Goal: Task Accomplishment & Management: Manage account settings

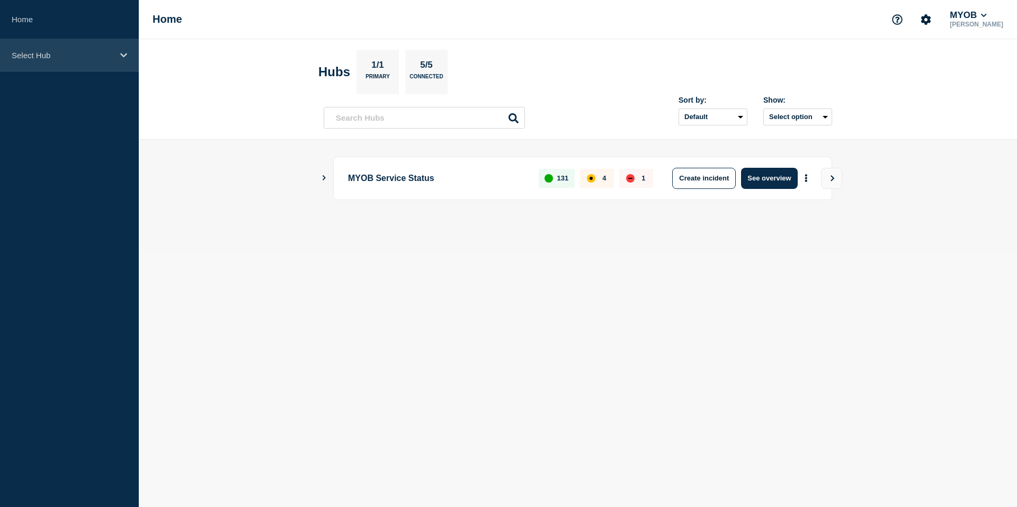
click at [101, 61] on div "Select Hub" at bounding box center [69, 55] width 139 height 32
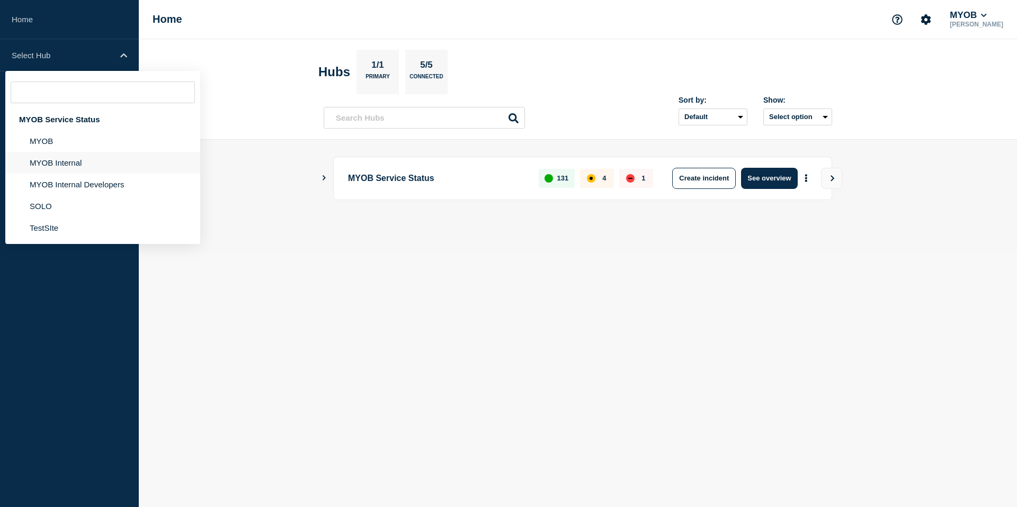
click at [63, 174] on li "MYOB Internal" at bounding box center [102, 185] width 195 height 22
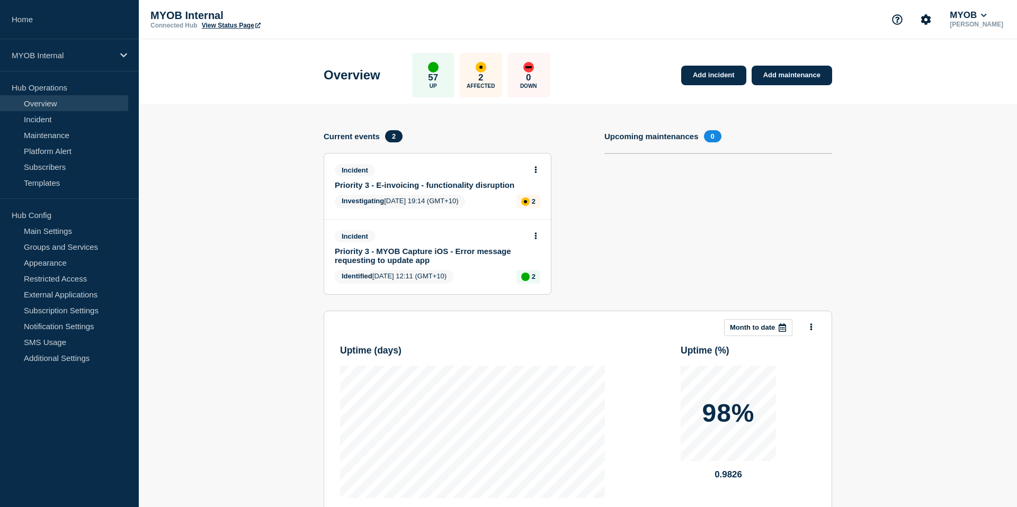
click at [438, 186] on link "Priority 3 - E-invoicing - functionality disruption" at bounding box center [430, 185] width 191 height 9
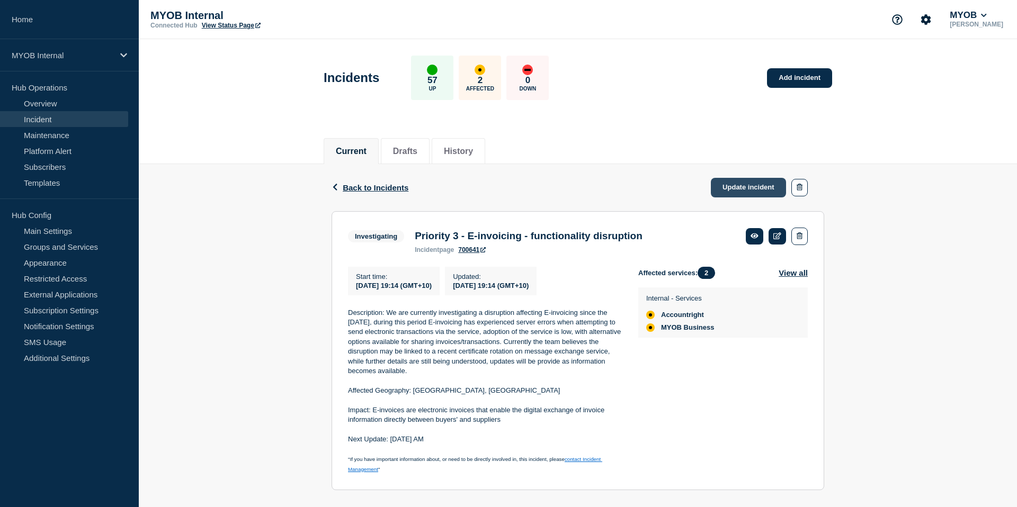
click at [727, 194] on link "Update incident" at bounding box center [747, 188] width 75 height 20
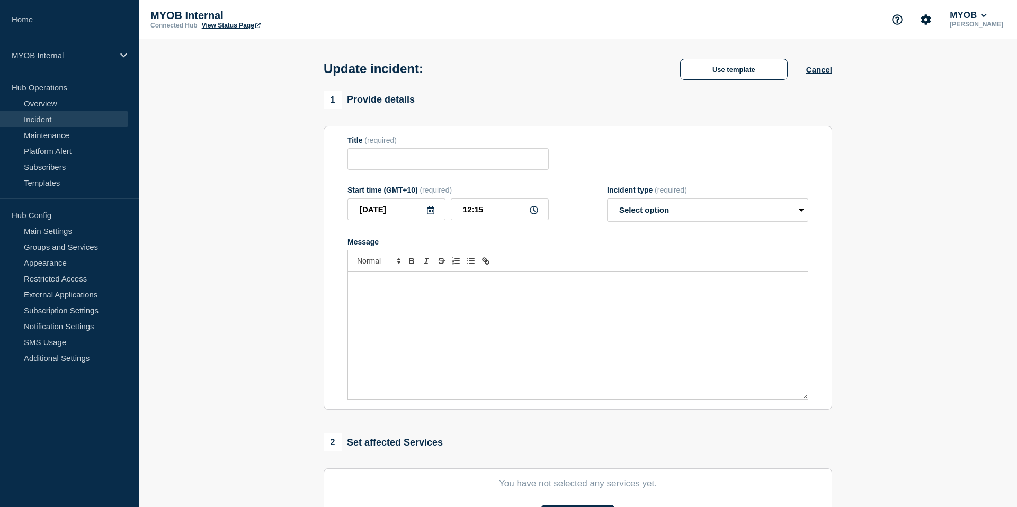
type input "Priority 3 - E-invoicing - functionality disruption"
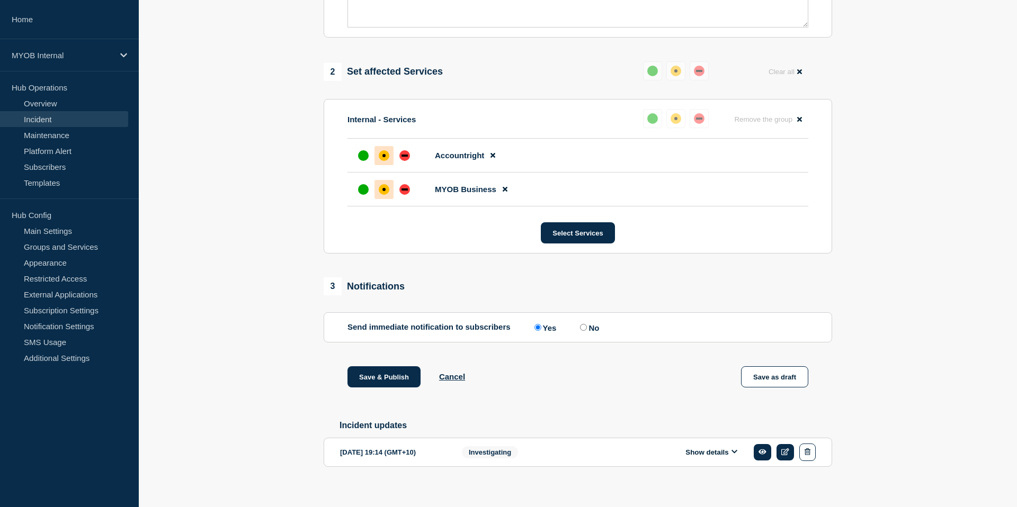
scroll to position [420, 0]
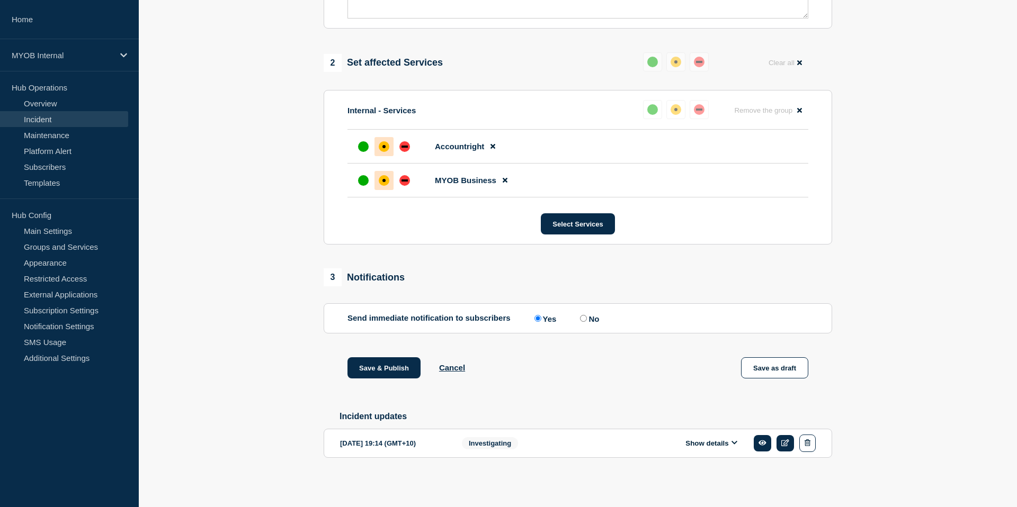
click at [707, 444] on button "Show details" at bounding box center [711, 443] width 58 height 9
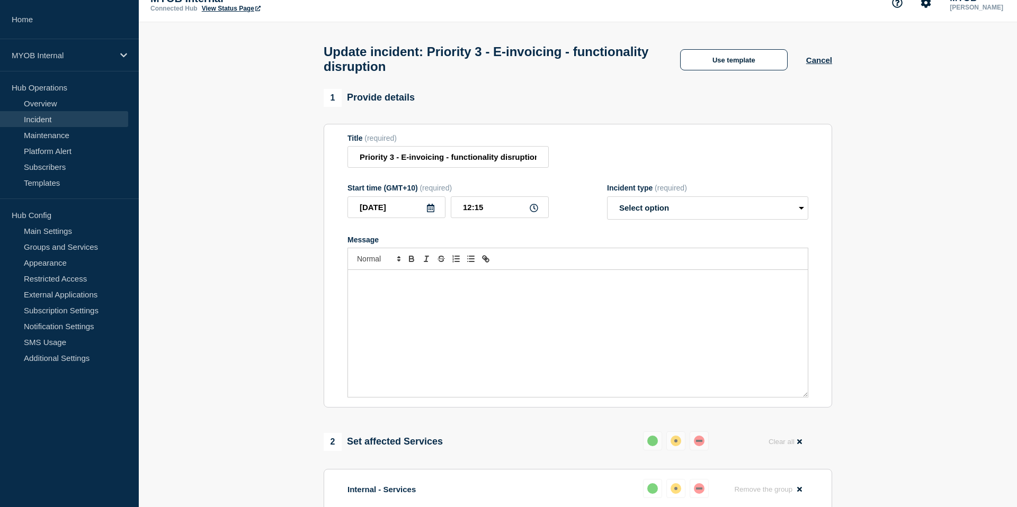
scroll to position [7, 0]
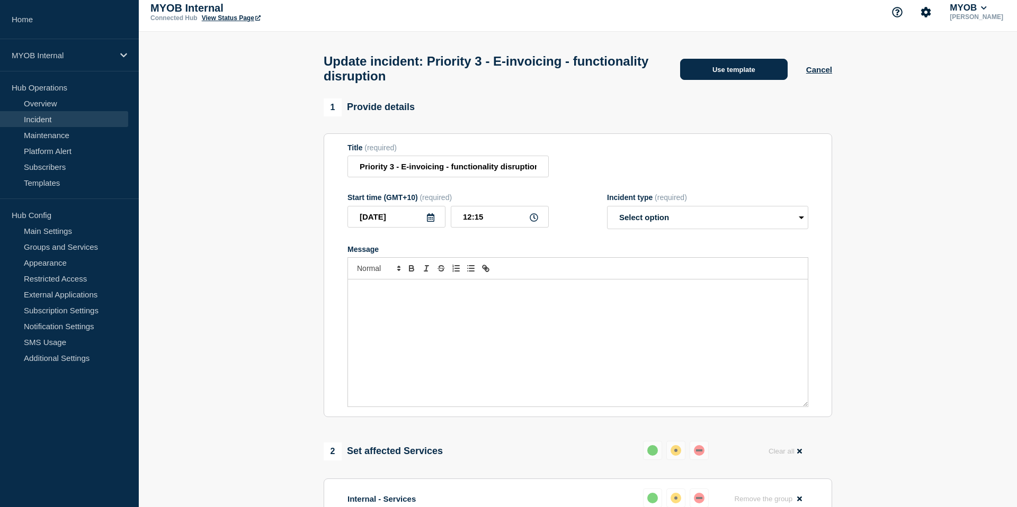
click at [730, 78] on button "Use template" at bounding box center [733, 69] width 107 height 21
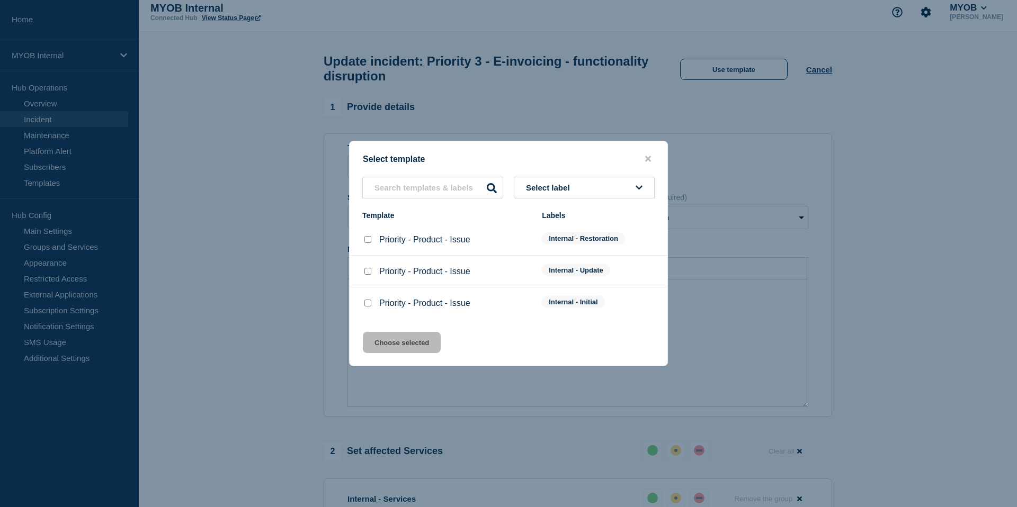
click at [364, 277] on div at bounding box center [367, 271] width 11 height 11
click at [364, 275] on input "Priority - Product - Issue checkbox" at bounding box center [367, 271] width 7 height 7
checkbox input "true"
click at [405, 347] on button "Choose selected" at bounding box center [402, 342] width 78 height 21
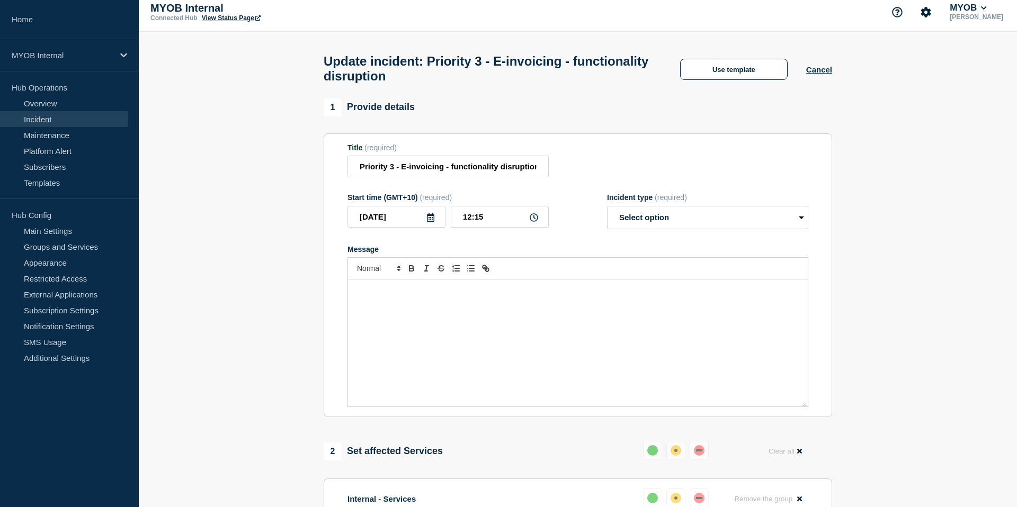
select select "identified"
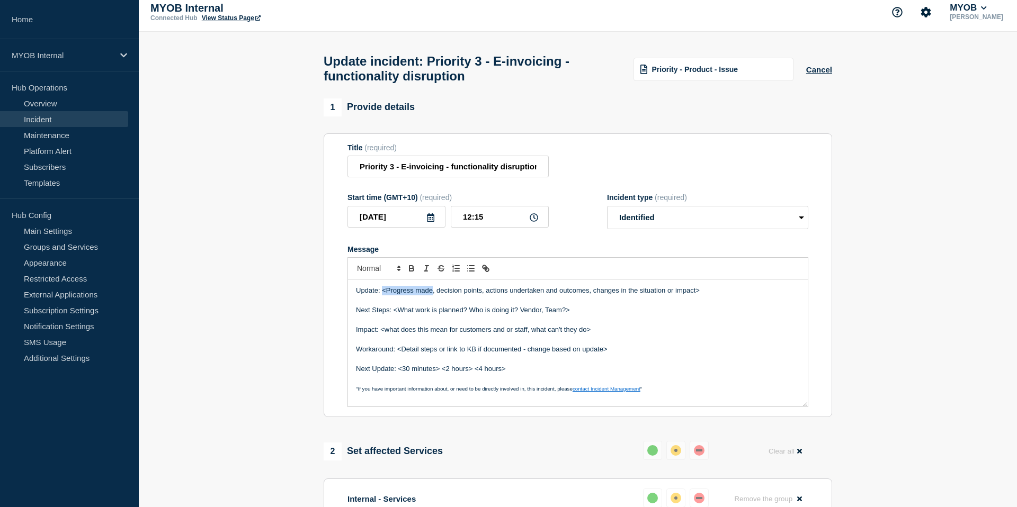
drag, startPoint x: 433, startPoint y: 305, endPoint x: 383, endPoint y: 305, distance: 49.2
click at [383, 295] on p "Update: <Progress made, decision points, actions undertaken and outcomes, chang…" at bounding box center [578, 291] width 444 height 10
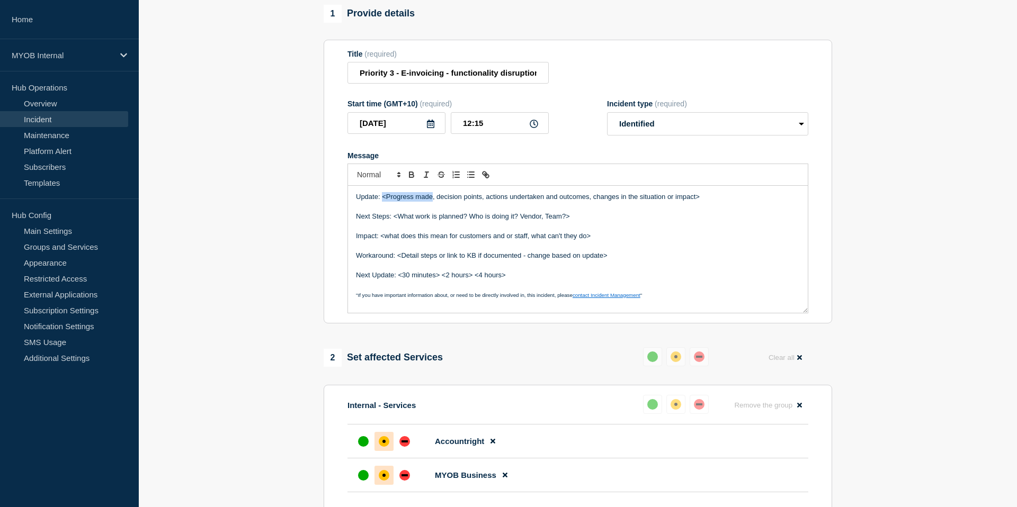
scroll to position [100, 0]
drag, startPoint x: 466, startPoint y: 211, endPoint x: 381, endPoint y: 210, distance: 84.7
click at [381, 203] on p "Update: We have made progress in , decision points, actions undertaken and outc…" at bounding box center [578, 198] width 444 height 10
click at [465, 203] on p "Update: We have made progress in , decision points, actions undertaken and outc…" at bounding box center [578, 198] width 444 height 10
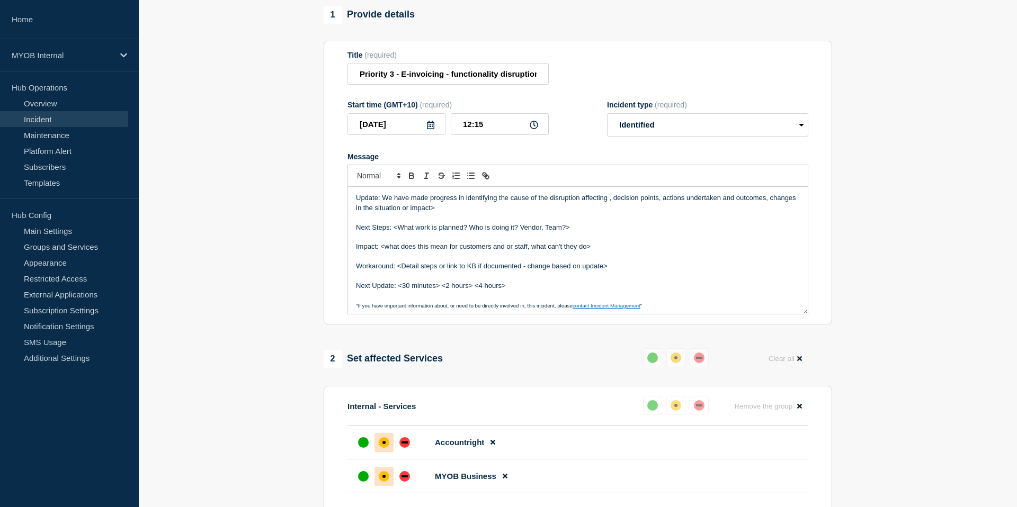
click at [607, 209] on p "Update: We have made progress in identifying the cause of the disruption affect…" at bounding box center [578, 203] width 444 height 20
click at [611, 207] on p "Update: We have made progress in identifying the cause of the disruption affect…" at bounding box center [578, 203] width 444 height 20
click at [646, 209] on p "Update: We have made progress in identifying the cause of the disruption affect…" at bounding box center [578, 203] width 444 height 20
drag, startPoint x: 643, startPoint y: 210, endPoint x: 643, endPoint y: 224, distance: 14.3
click at [643, 213] on p "Update: We have made progress in identifying the cause of the disruption affect…" at bounding box center [578, 203] width 444 height 20
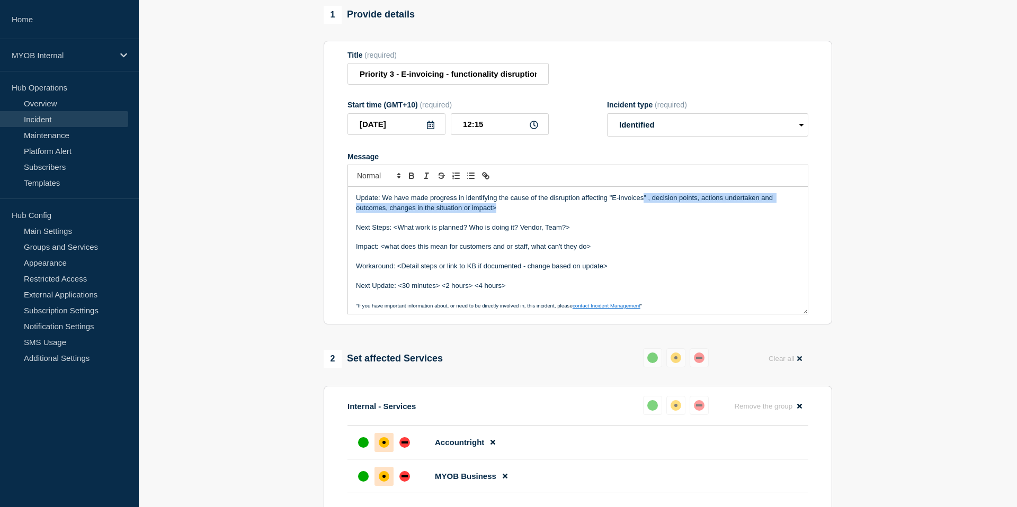
click at [643, 213] on p "Update: We have made progress in identifying the cause of the disruption affect…" at bounding box center [578, 203] width 444 height 20
click at [645, 211] on p "Update: We have made progress in identifying the cause of the disruption affect…" at bounding box center [578, 203] width 444 height 20
click at [690, 232] on p "Next Steps: <What work is planned? Who is doing it? Vendor, Team?>" at bounding box center [578, 228] width 444 height 10
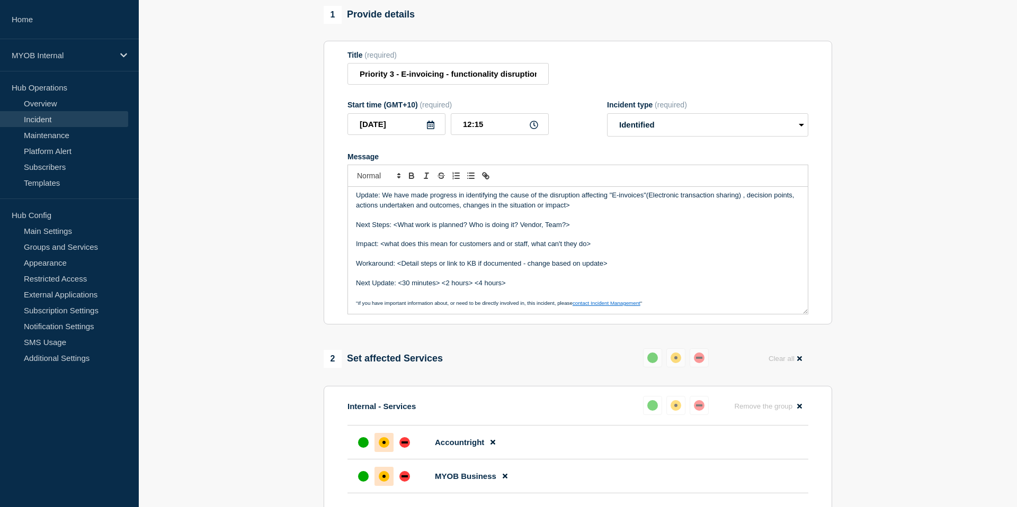
scroll to position [0, 0]
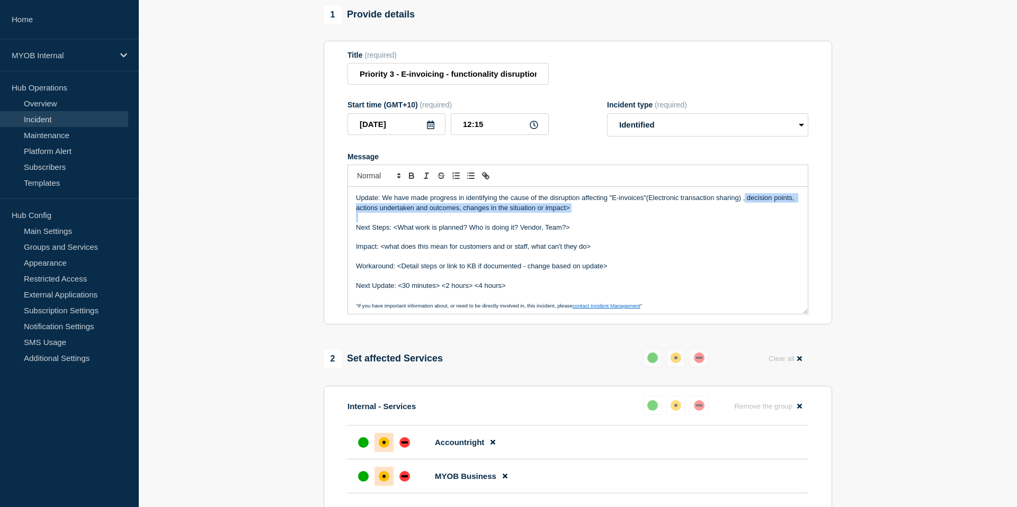
drag, startPoint x: 745, startPoint y: 211, endPoint x: 775, endPoint y: 229, distance: 34.4
click at [775, 229] on div "Update: We have made progress in identifying the cause of the disruption affect…" at bounding box center [578, 250] width 460 height 127
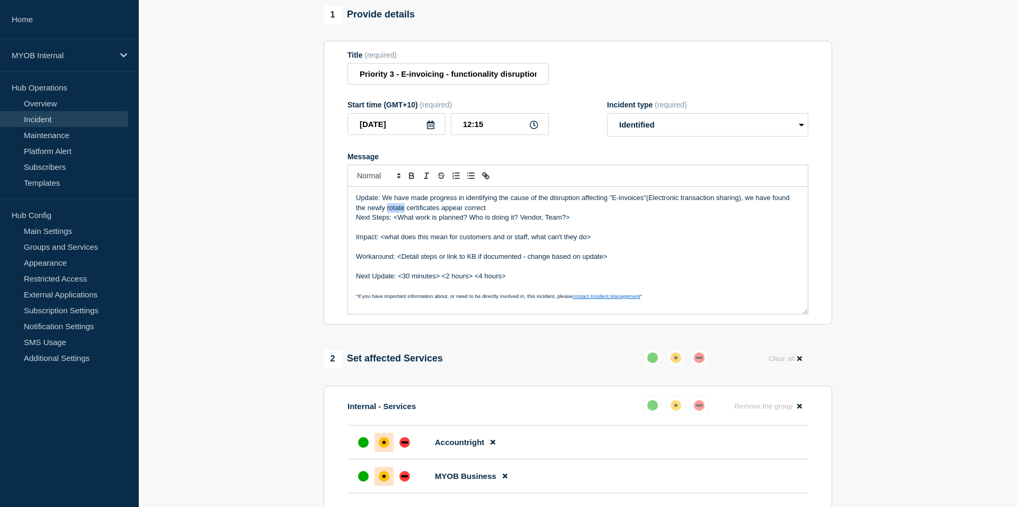
click at [397, 213] on p "Update: We have made progress in identifying the cause of the disruption affect…" at bounding box center [578, 203] width 444 height 20
click at [493, 213] on p "Update: We have made progress in identifying the cause of the disruption affect…" at bounding box center [578, 203] width 444 height 20
drag, startPoint x: 493, startPoint y: 219, endPoint x: 353, endPoint y: 220, distance: 139.8
click at [353, 220] on div "Update: We have made progress in identifying the cause of the disruption affect…" at bounding box center [578, 250] width 460 height 127
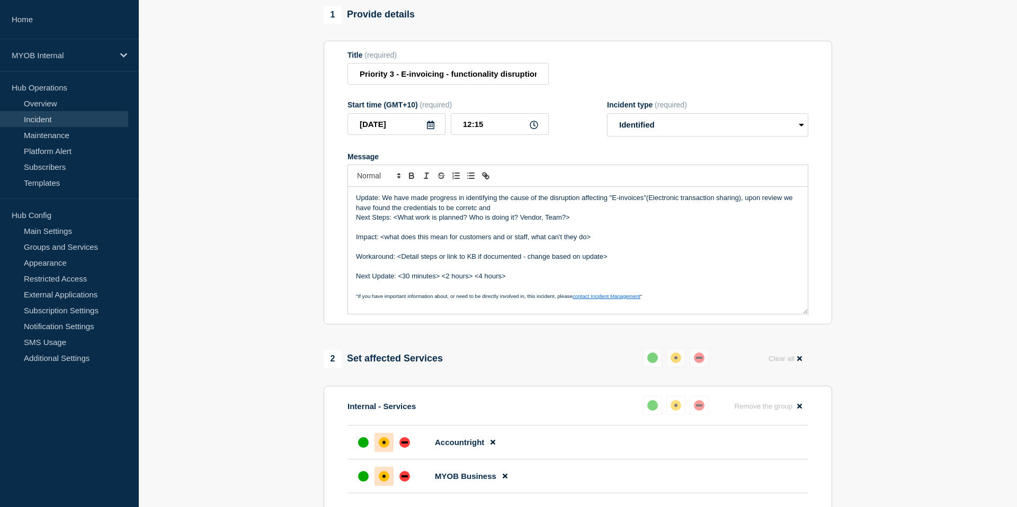
drag, startPoint x: 500, startPoint y: 222, endPoint x: 456, endPoint y: 222, distance: 44.5
click at [456, 213] on p "Update: We have made progress in identifying the cause of the disruption affect…" at bounding box center [578, 203] width 444 height 20
click at [561, 213] on p "Update: We have made progress in identifying the cause of the disruption affect…" at bounding box center [578, 203] width 444 height 20
click at [585, 213] on p "Update: We have made progress in identifying the cause of the disruption affect…" at bounding box center [578, 203] width 444 height 20
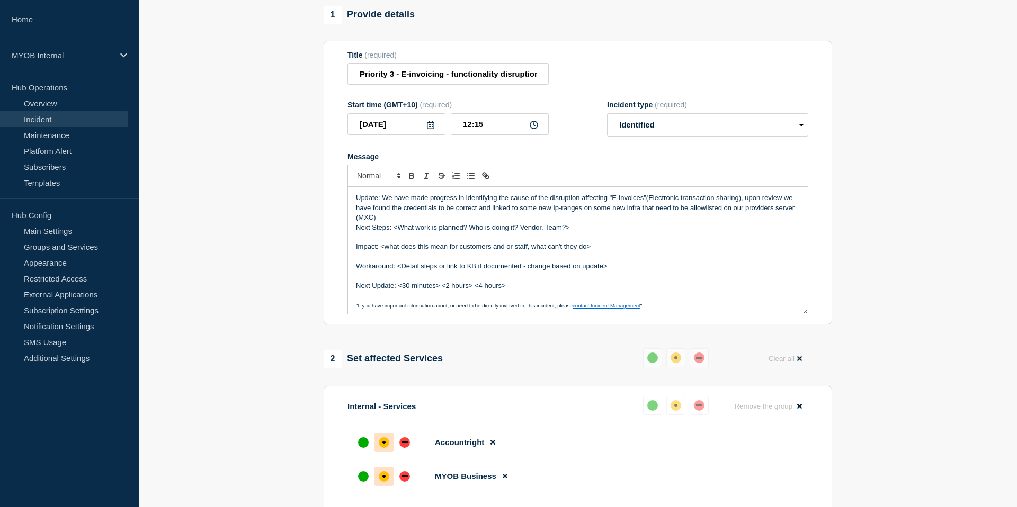
click at [391, 232] on p "Next Steps: <What work is planned? Who is doing it? Vendor, Team?>" at bounding box center [578, 228] width 444 height 10
click at [376, 222] on p "Update: We have made progress in identifying the cause of the disruption affect…" at bounding box center [578, 207] width 444 height 29
click at [505, 210] on p "Update: We have made progress in identifying the cause of the disruption affect…" at bounding box center [578, 207] width 444 height 29
click at [527, 222] on p "Update: We have made progress in identifying the probable cause of the disrupti…" at bounding box center [578, 207] width 444 height 29
click at [528, 211] on p "Update: We have made progress in identifying the probable cause of the disrupti…" at bounding box center [578, 207] width 444 height 29
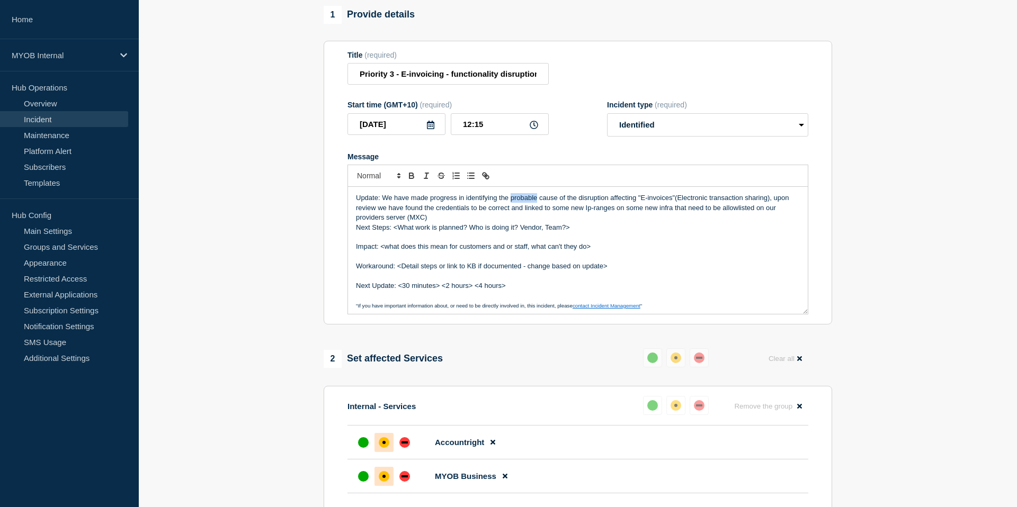
click at [528, 211] on p "Update: We have made progress in identifying the probable cause of the disrupti…" at bounding box center [578, 207] width 444 height 29
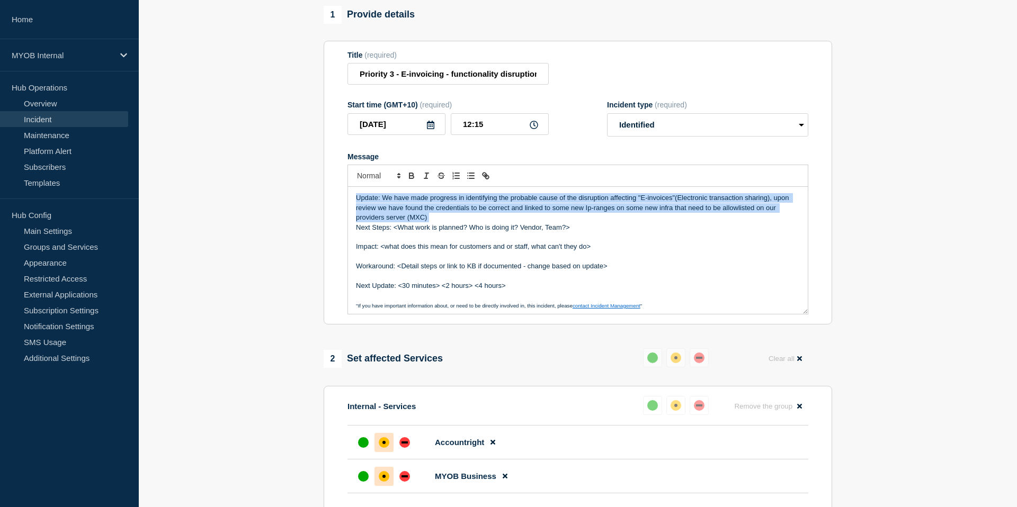
click at [528, 211] on p "Update: We have made progress in identifying the probable cause of the disrupti…" at bounding box center [578, 207] width 444 height 29
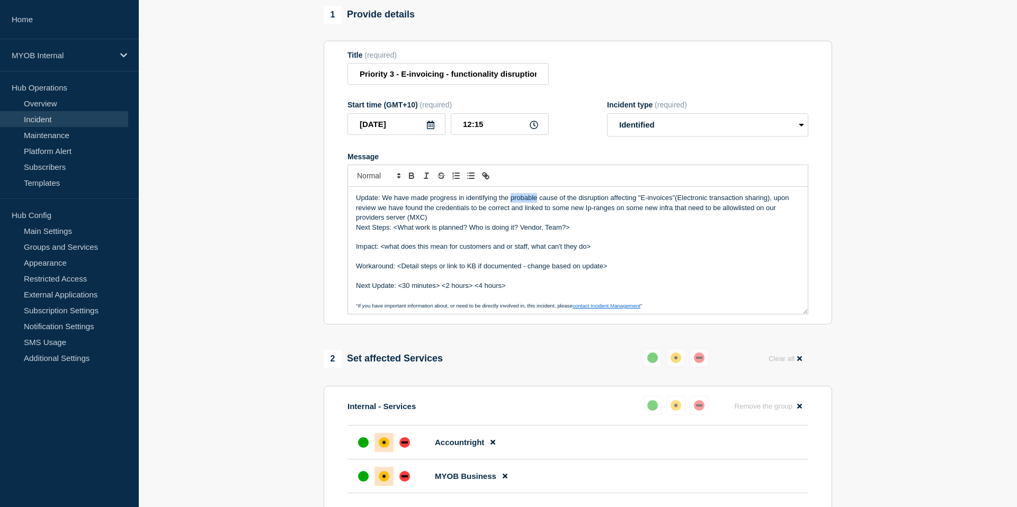
click at [528, 211] on p "Update: We have made progress in identifying the probable cause of the disrupti…" at bounding box center [578, 207] width 444 height 29
copy p "probable"
click at [620, 222] on p "Update: We have made progress in identifying the probable cause of the disrupti…" at bounding box center [578, 207] width 444 height 29
click at [779, 209] on p "Update: We have made progress in identifying the probable cause of the disrupti…" at bounding box center [578, 207] width 444 height 29
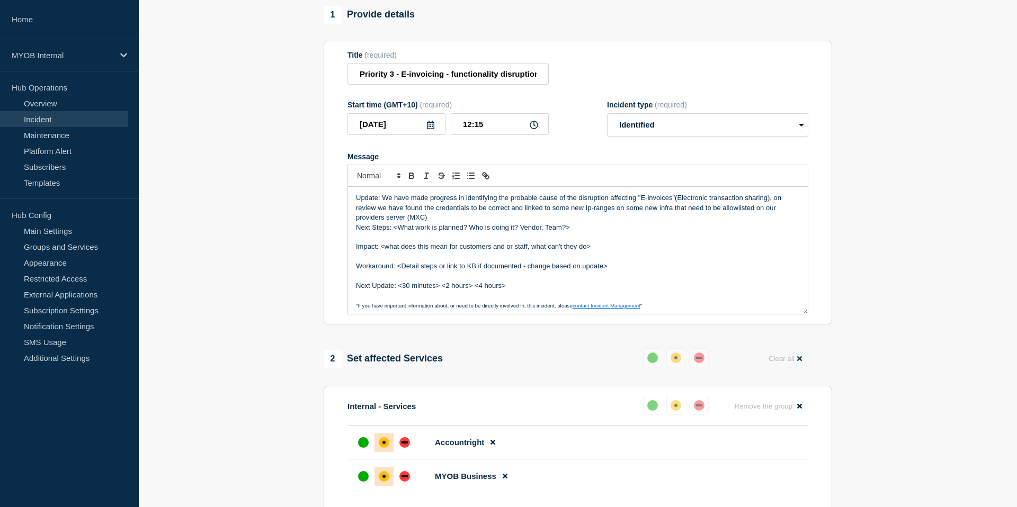
click at [573, 222] on p "Update: We have made progress in identifying the probable cause of the disrupti…" at bounding box center [578, 207] width 444 height 29
click at [516, 232] on p "Next Steps: <What work is planned? Who is doing it? Vendor, Team?>" at bounding box center [578, 228] width 444 height 10
click at [470, 222] on p "Update: We have made progress in identifying the probable cause of the disrupti…" at bounding box center [578, 207] width 444 height 29
drag, startPoint x: 676, startPoint y: 220, endPoint x: 377, endPoint y: 217, distance: 298.6
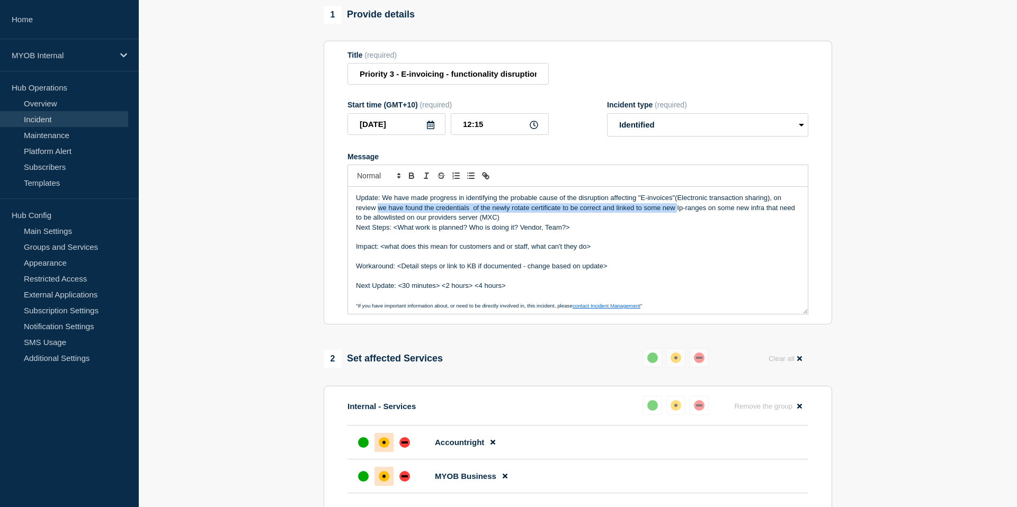
click at [377, 217] on p "Update: We have made progress in identifying the probable cause of the disrupti…" at bounding box center [578, 207] width 444 height 29
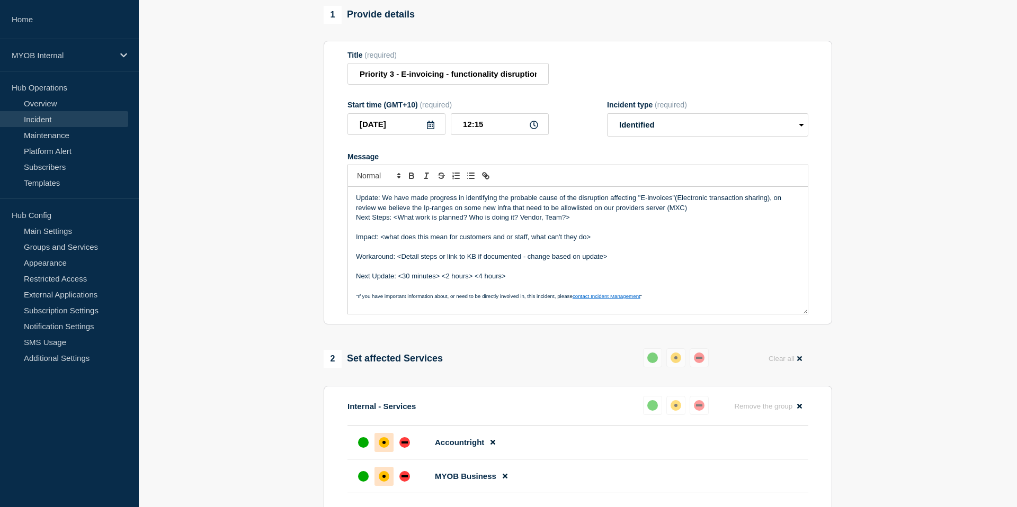
click at [422, 213] on p "Update: We have made progress in identifying the probable cause of the disrupti…" at bounding box center [578, 203] width 444 height 20
click at [516, 213] on p "Update: We have made progress in identifying the probable cause of the disrupti…" at bounding box center [578, 203] width 444 height 20
click at [571, 213] on p "Update: We have made progress in identifying the probable cause of the disrupti…" at bounding box center [578, 203] width 444 height 20
drag, startPoint x: 590, startPoint y: 221, endPoint x: 559, endPoint y: 221, distance: 31.2
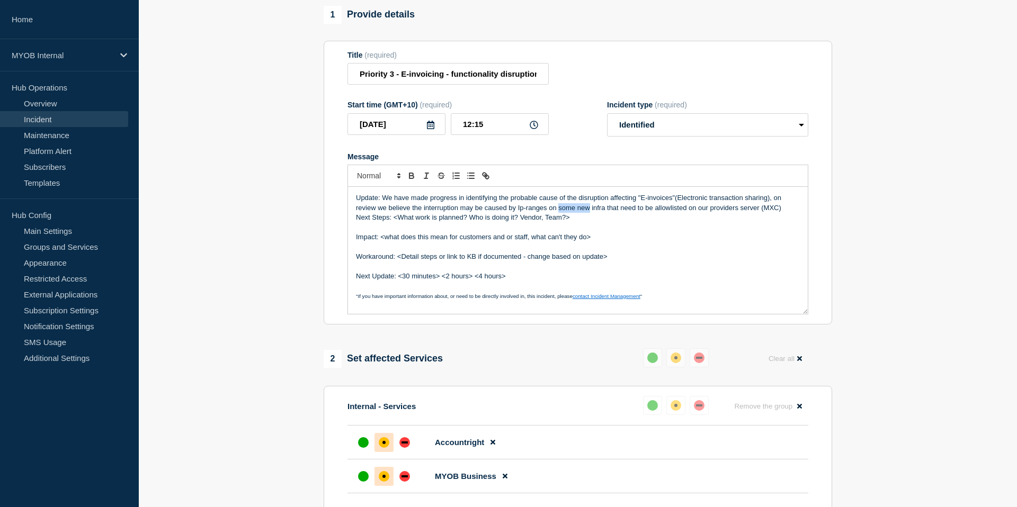
click at [559, 213] on p "Update: We have made progress in identifying the probable cause of the disrupti…" at bounding box center [578, 203] width 444 height 20
click at [604, 213] on p "Update: We have made progress in identifying the probable cause of the disrupti…" at bounding box center [578, 203] width 444 height 20
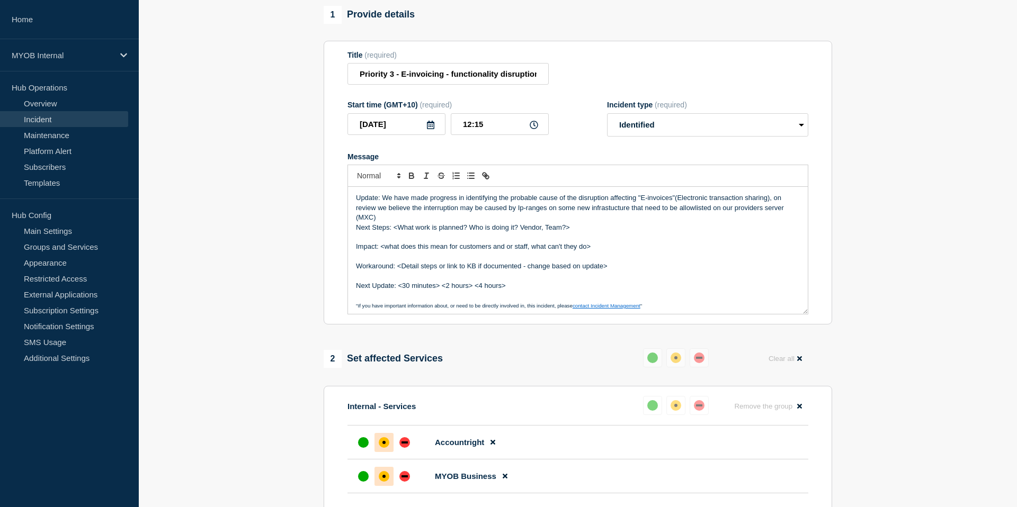
click at [752, 219] on p "Update: We have made progress in identifying the probable cause of the disrupti…" at bounding box center [578, 207] width 444 height 29
click at [760, 220] on p "Update: We have made progress in identifying the probable cause of the disrupti…" at bounding box center [578, 207] width 444 height 29
click at [398, 222] on p "Update: We have made progress in identifying the probable cause of the disrupti…" at bounding box center [578, 207] width 444 height 29
click at [402, 232] on p "Next Steps: <What work is planned? Who is doing it? Vendor, Team?>" at bounding box center [578, 228] width 444 height 10
drag, startPoint x: 412, startPoint y: 220, endPoint x: 517, endPoint y: 221, distance: 104.3
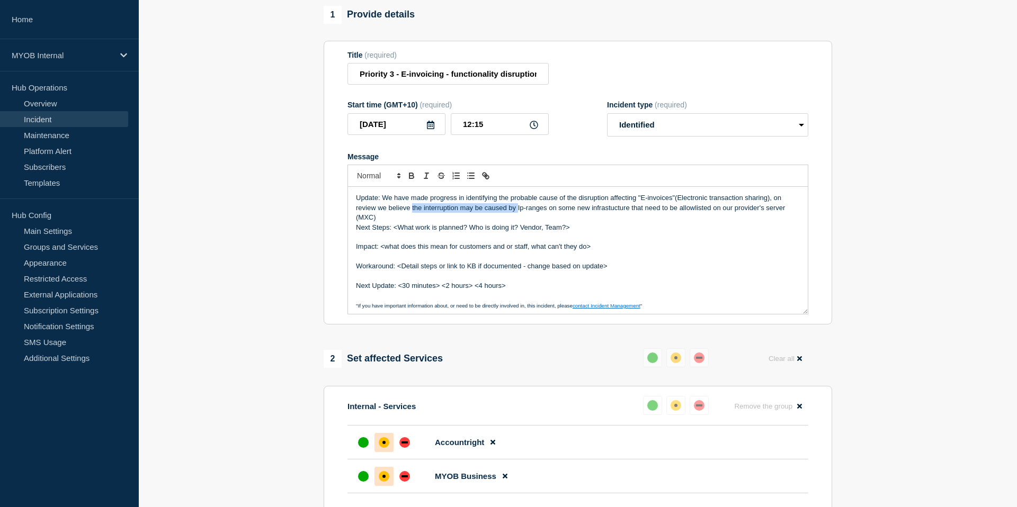
click at [517, 221] on p "Update: We have made progress in identifying the probable cause of the disrupti…" at bounding box center [578, 207] width 444 height 29
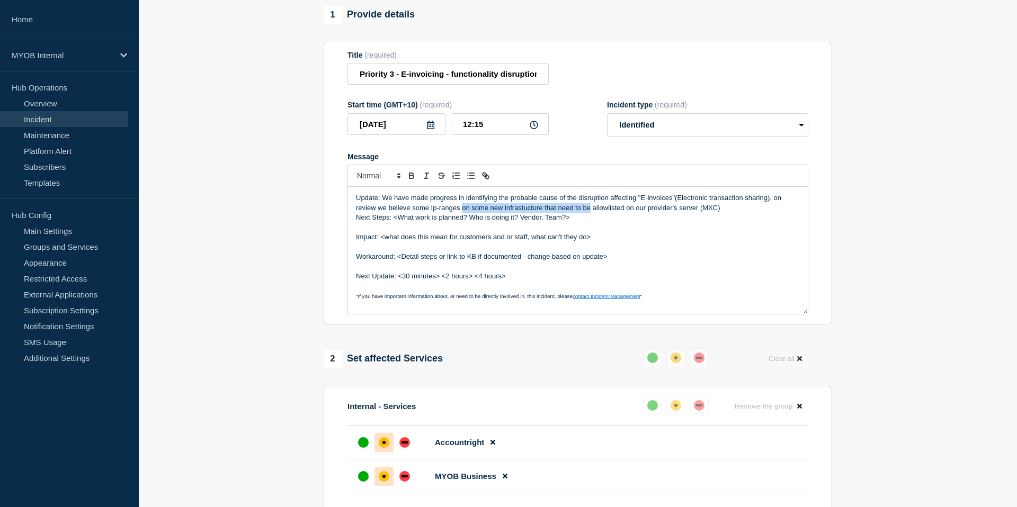
drag, startPoint x: 462, startPoint y: 221, endPoint x: 590, endPoint y: 219, distance: 128.1
click at [590, 213] on p "Update: We have made progress in identifying the probable cause of the disrupti…" at bounding box center [578, 203] width 444 height 20
drag, startPoint x: 470, startPoint y: 221, endPoint x: 503, endPoint y: 221, distance: 32.8
click at [503, 213] on p "Update: We have made progress in identifying the probable cause of the disrupti…" at bounding box center [578, 203] width 444 height 20
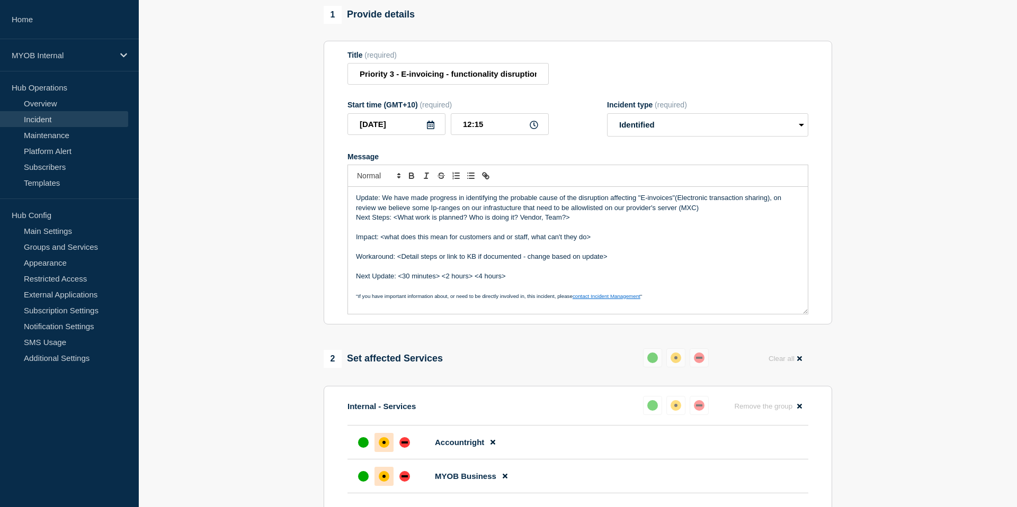
click at [528, 213] on p "Update: We have made progress in identifying the probable cause of the disrupti…" at bounding box center [578, 203] width 444 height 20
drag, startPoint x: 663, startPoint y: 220, endPoint x: 644, endPoint y: 221, distance: 19.1
click at [644, 213] on p "Update: We have made progress in identifying the probable cause of the disrupti…" at bounding box center [578, 203] width 444 height 20
click at [700, 213] on p "Update: We have made progress in identifying the probable cause of the disrupti…" at bounding box center [578, 203] width 444 height 20
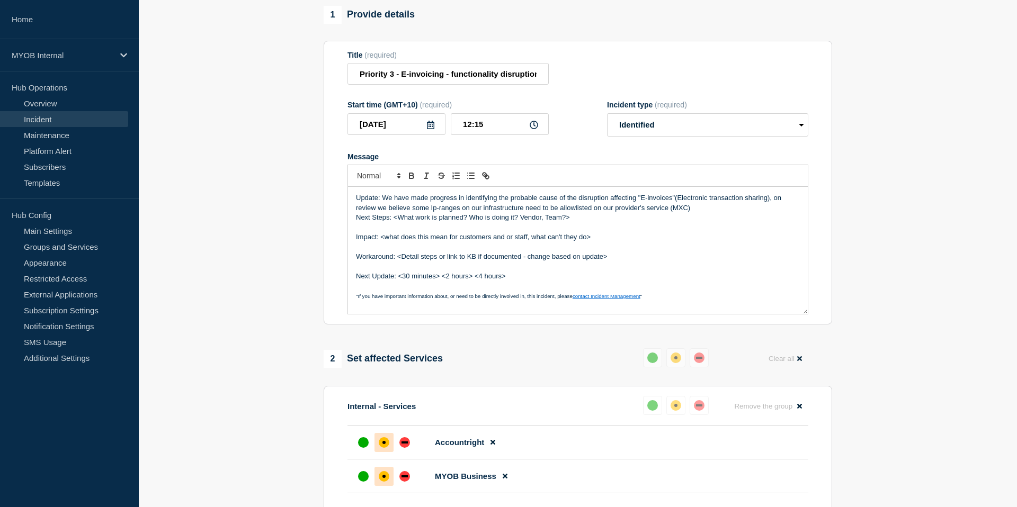
click at [700, 213] on p "Update: We have made progress in identifying the probable cause of the disrupti…" at bounding box center [578, 203] width 444 height 20
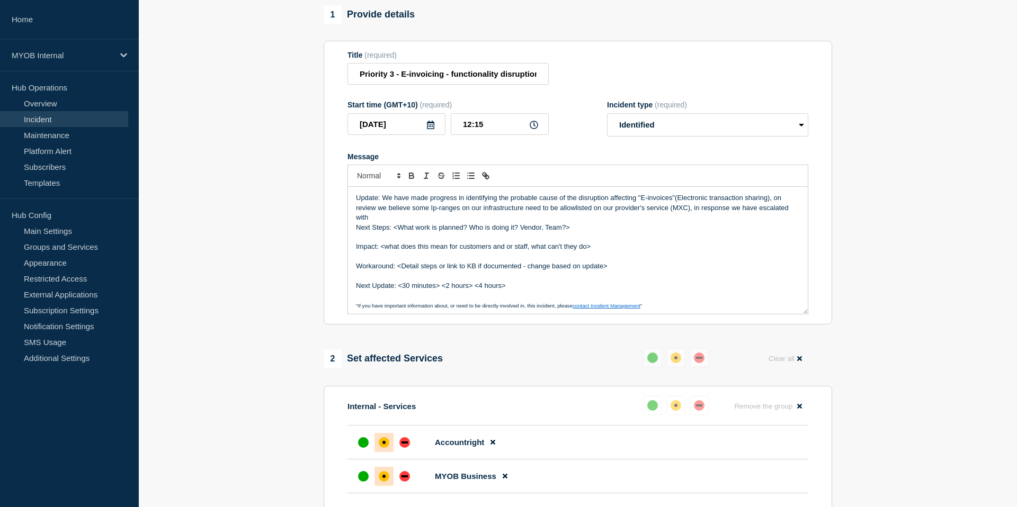
click at [384, 222] on p "Update: We have made progress in identifying the probable cause of the disrupti…" at bounding box center [578, 207] width 444 height 29
click at [438, 222] on p "Update: We have made progress in identifying the probable cause of the disrupti…" at bounding box center [578, 207] width 444 height 29
click at [490, 222] on p "Update: We have made progress in identifying the probable cause of the disrupti…" at bounding box center [578, 207] width 444 height 29
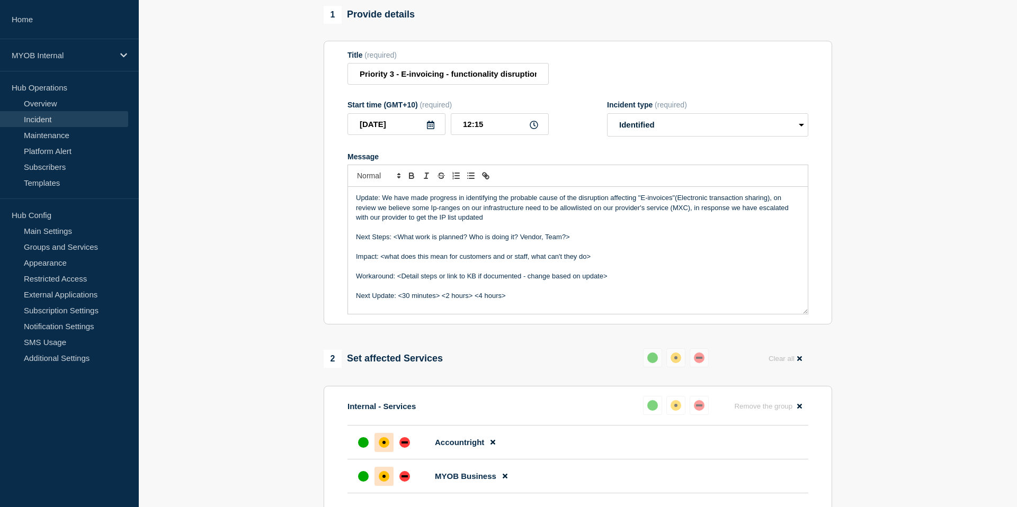
click at [493, 222] on p "Update: We have made progress in identifying the probable cause of the disrupti…" at bounding box center [578, 207] width 444 height 29
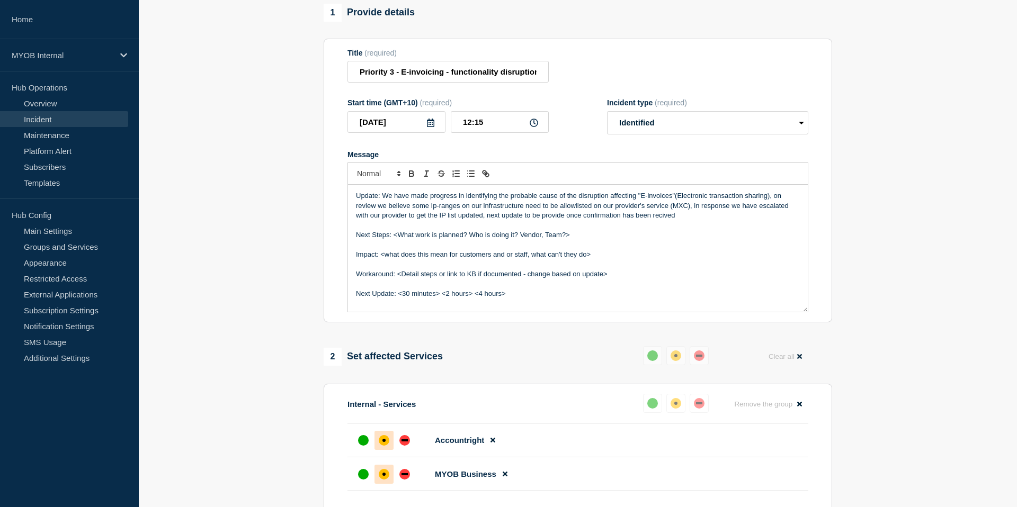
click at [682, 230] on p "Message" at bounding box center [578, 226] width 444 height 10
click at [620, 220] on p "Update: We have made progress in identifying the probable cause of the disrupti…" at bounding box center [578, 205] width 444 height 29
click at [728, 220] on p "Update: We have made progress in identifying the probable cause of the disrupti…" at bounding box center [578, 205] width 444 height 29
drag, startPoint x: 737, startPoint y: 228, endPoint x: 664, endPoint y: 230, distance: 73.1
click at [664, 220] on p "Update: We have made progress in identifying the probable cause of the disrupti…" at bounding box center [578, 205] width 444 height 29
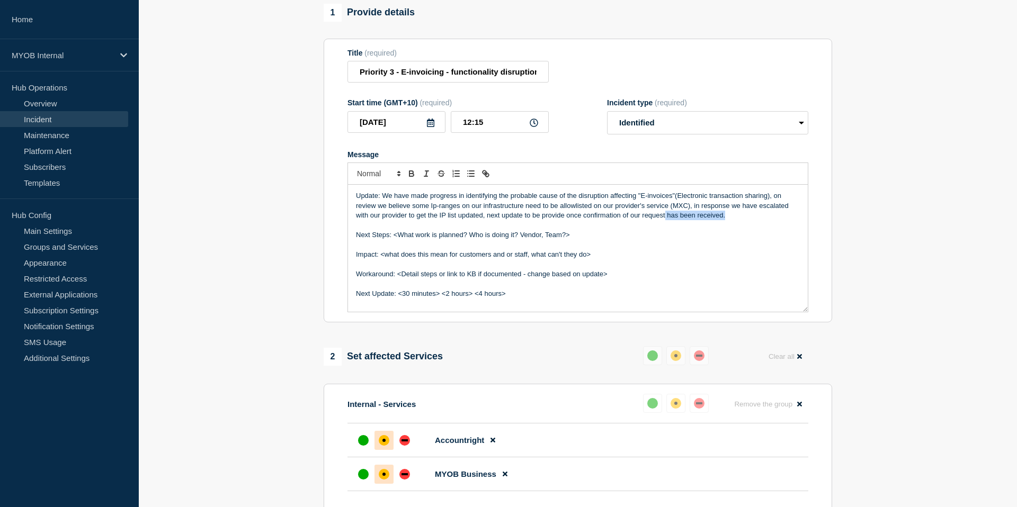
click at [731, 220] on p "Update: We have made progress in identifying the probable cause of the disrupti…" at bounding box center [578, 205] width 444 height 29
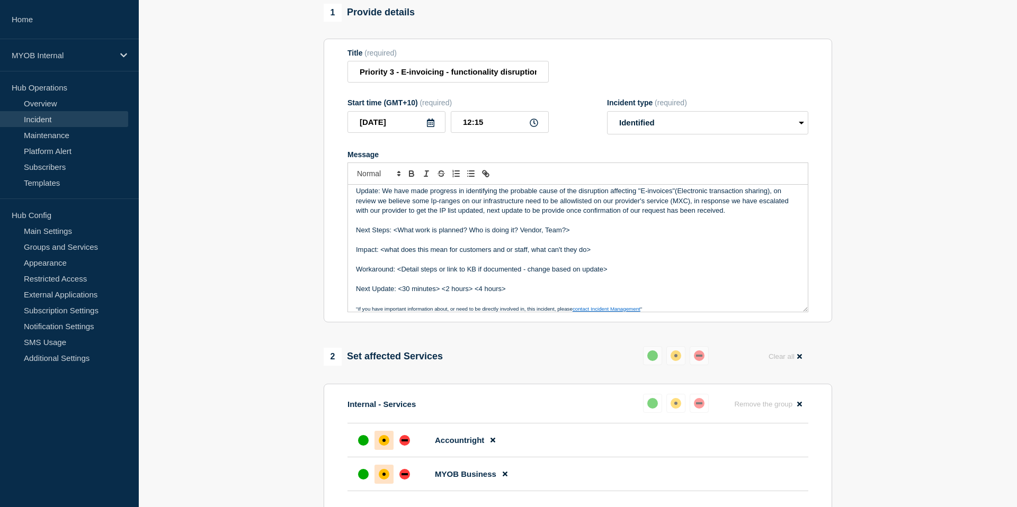
scroll to position [0, 0]
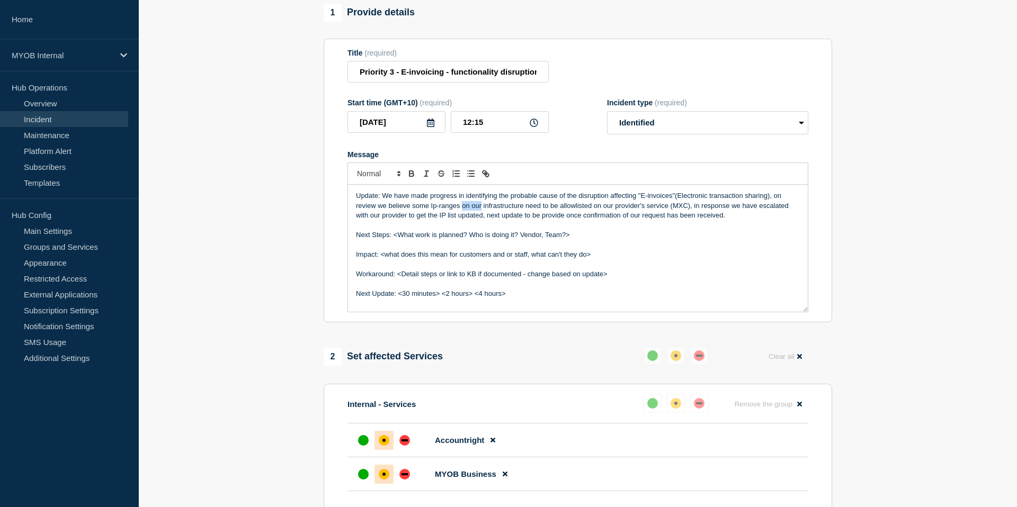
drag, startPoint x: 462, startPoint y: 217, endPoint x: 482, endPoint y: 217, distance: 20.1
click at [482, 217] on p "Update: We have made progress in identifying the probable cause of the disrupti…" at bounding box center [578, 205] width 444 height 29
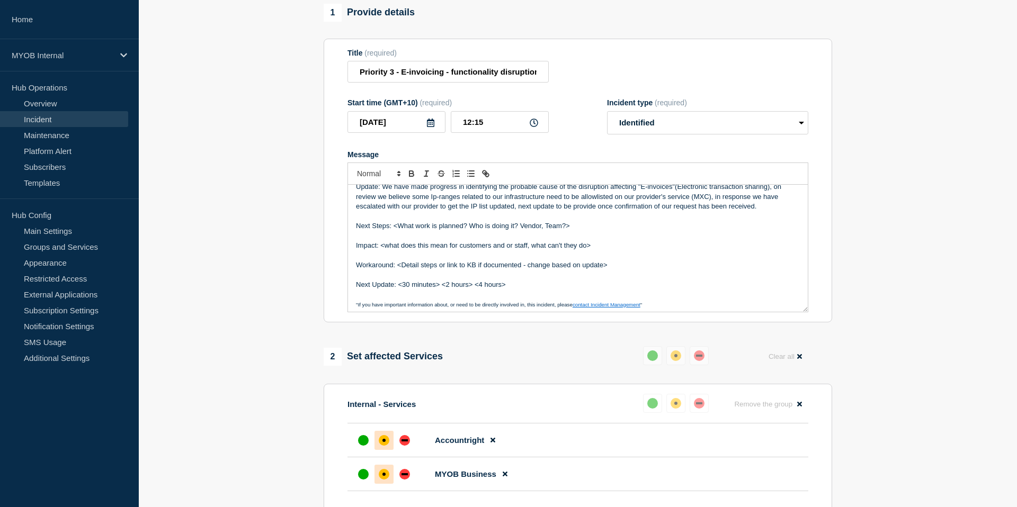
scroll to position [13, 0]
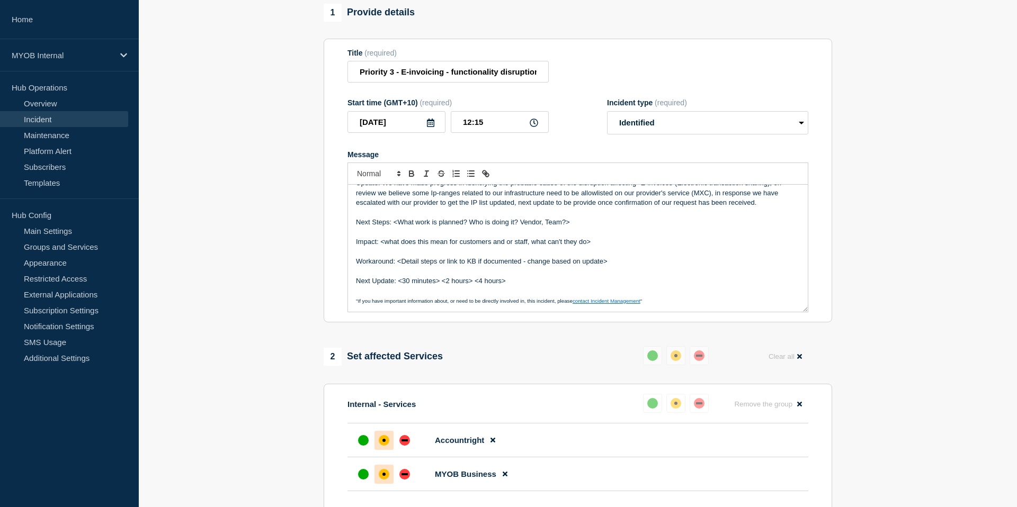
click at [569, 218] on p "Message" at bounding box center [578, 213] width 444 height 10
drag, startPoint x: 575, startPoint y: 233, endPoint x: 394, endPoint y: 231, distance: 181.1
click at [394, 227] on p "Next Steps: <What work is planned? Who is doing it? Vendor, Team?>" at bounding box center [578, 223] width 444 height 10
click at [475, 227] on p "Next Steps: Await confirmation from Message exchange" at bounding box center [578, 223] width 444 height 10
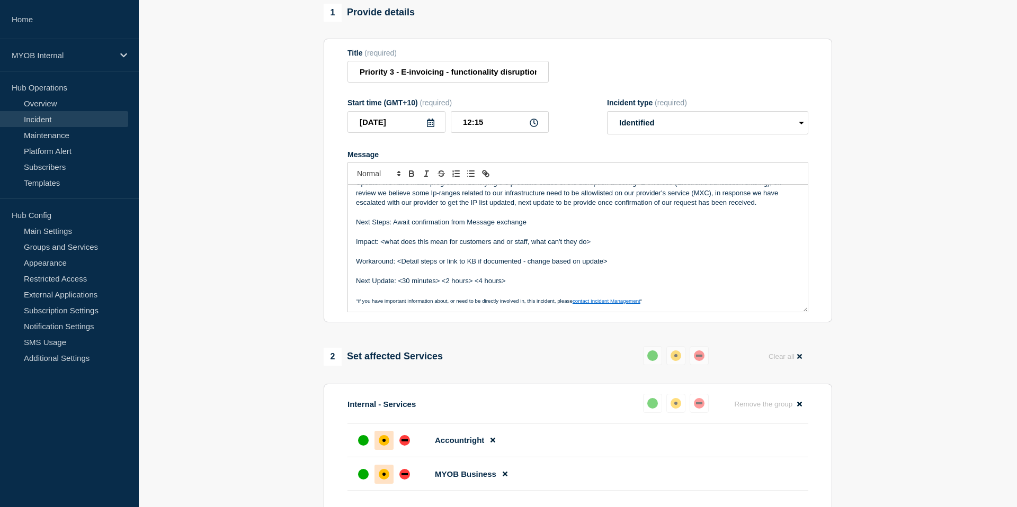
click at [520, 218] on p "Message" at bounding box center [578, 213] width 444 height 10
drag, startPoint x: 526, startPoint y: 231, endPoint x: 468, endPoint y: 235, distance: 58.4
click at [468, 227] on p "Next Steps: Await confirmation from Message exchange" at bounding box center [578, 223] width 444 height 10
click at [390, 227] on p "Next Steps: Await confirmation from our provider (MXC) that Ip ranges have been…" at bounding box center [578, 223] width 444 height 10
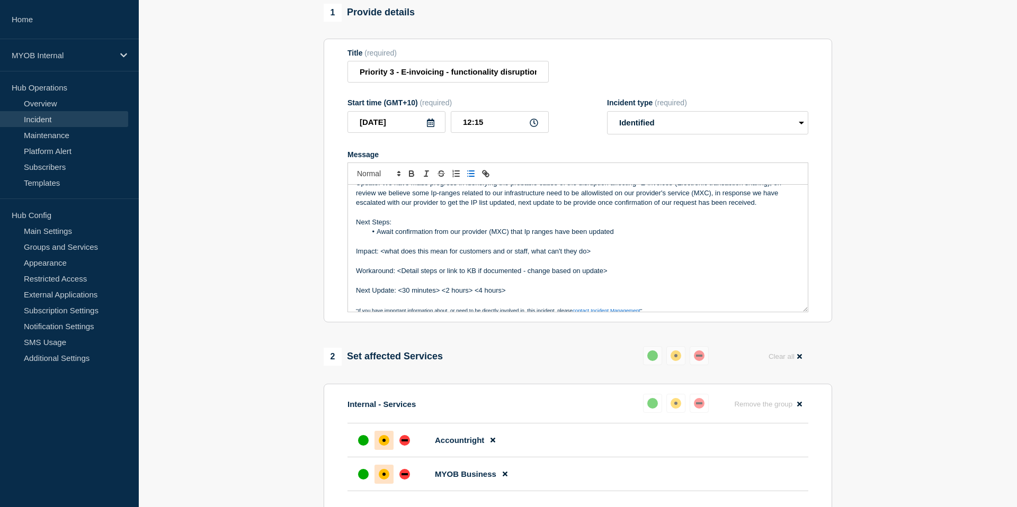
click at [623, 237] on li "Await confirmation from our provider (MXC) that Ip ranges have been updated" at bounding box center [583, 232] width 434 height 10
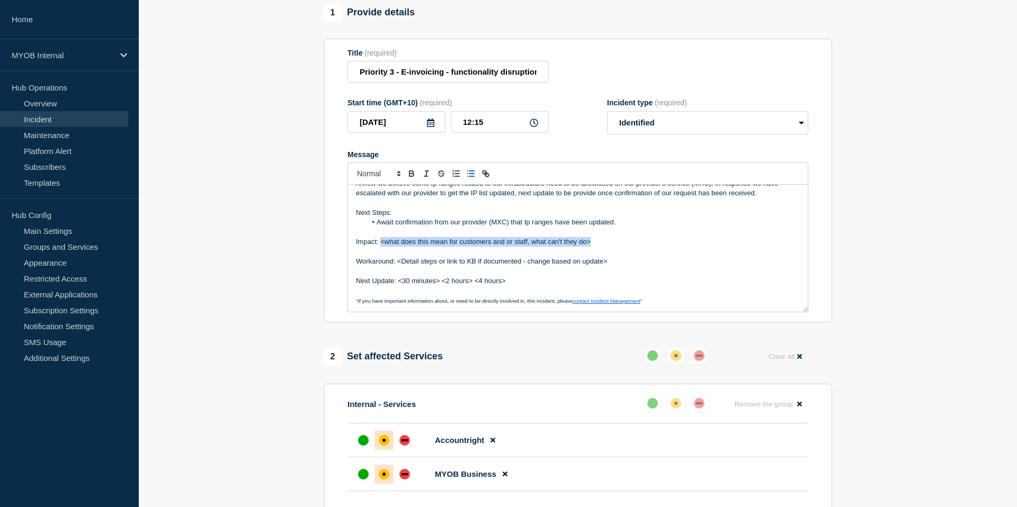
drag, startPoint x: 593, startPoint y: 254, endPoint x: 380, endPoint y: 253, distance: 213.4
click at [380, 247] on p "Impact: <what does this mean for customers and or staff, what can't they do>" at bounding box center [578, 242] width 444 height 10
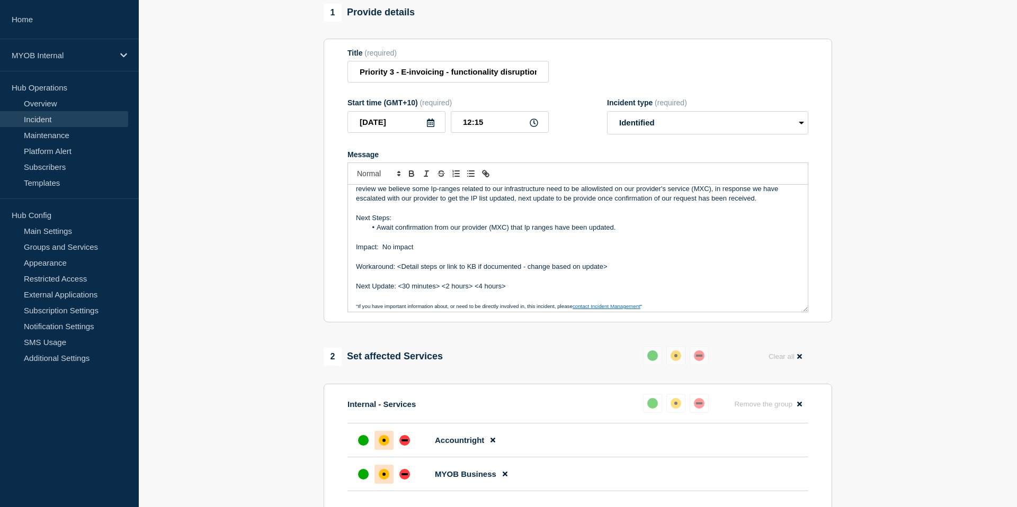
scroll to position [17, 0]
drag, startPoint x: 421, startPoint y: 258, endPoint x: 383, endPoint y: 257, distance: 38.1
click at [383, 251] on p "Impact: No impact" at bounding box center [578, 247] width 444 height 10
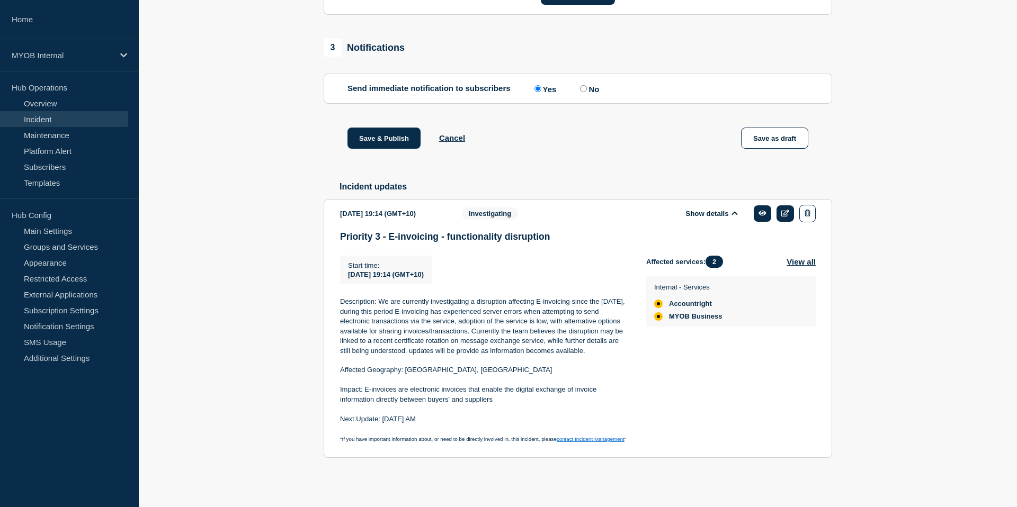
scroll to position [655, 0]
drag, startPoint x: 498, startPoint y: 399, endPoint x: 361, endPoint y: 390, distance: 137.4
click at [361, 390] on p "Impact: E-invoices are electronic invoices that enable the digital exchange of …" at bounding box center [484, 395] width 289 height 20
copy p ": E-invoices are electronic invoices that enable the digital exchange of invoic…"
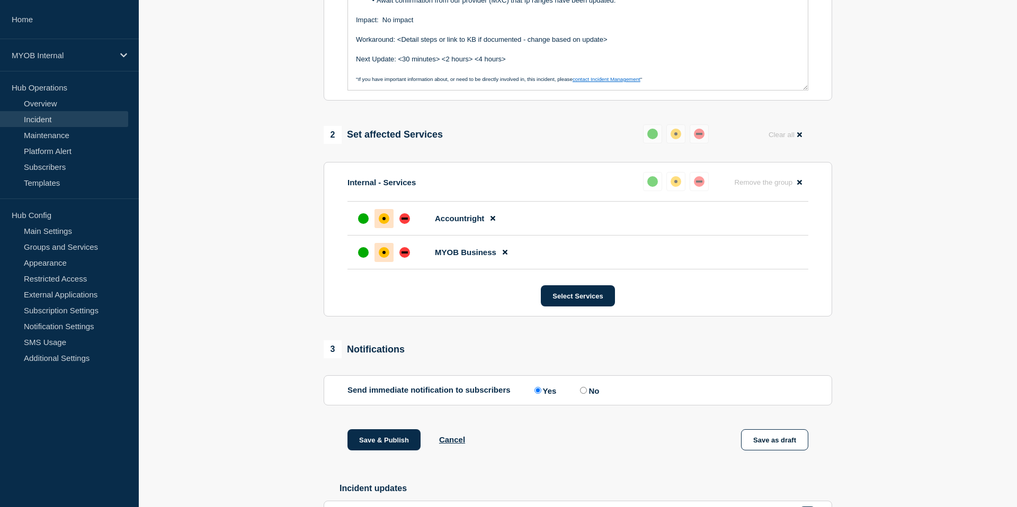
scroll to position [1, 0]
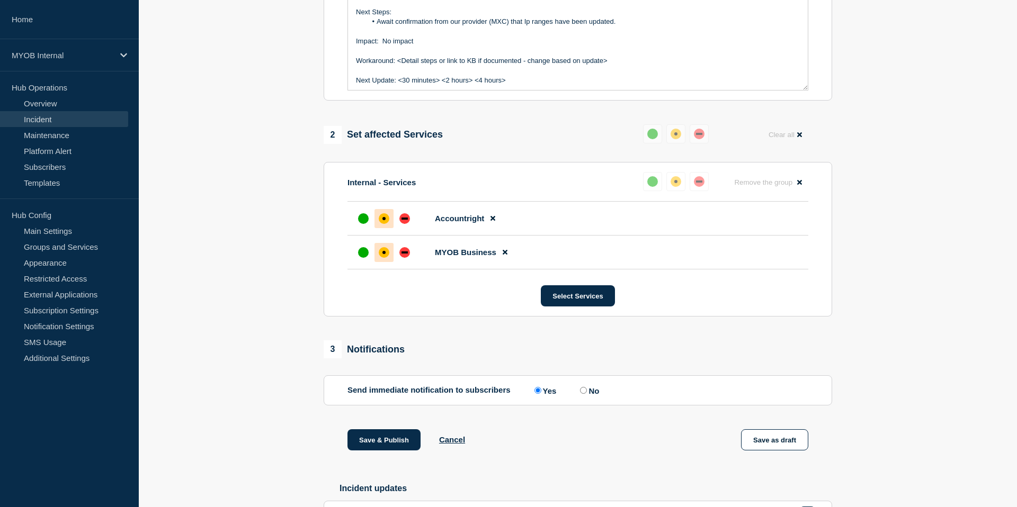
click at [419, 37] on p "Message" at bounding box center [578, 32] width 444 height 10
drag, startPoint x: 419, startPoint y: 52, endPoint x: 381, endPoint y: 55, distance: 38.3
click at [381, 46] on p "Impact: No impact" at bounding box center [578, 42] width 444 height 10
click at [384, 46] on p "Impact: : E-invoices are electronic invoices that enable the digital exchange o…" at bounding box center [578, 42] width 444 height 10
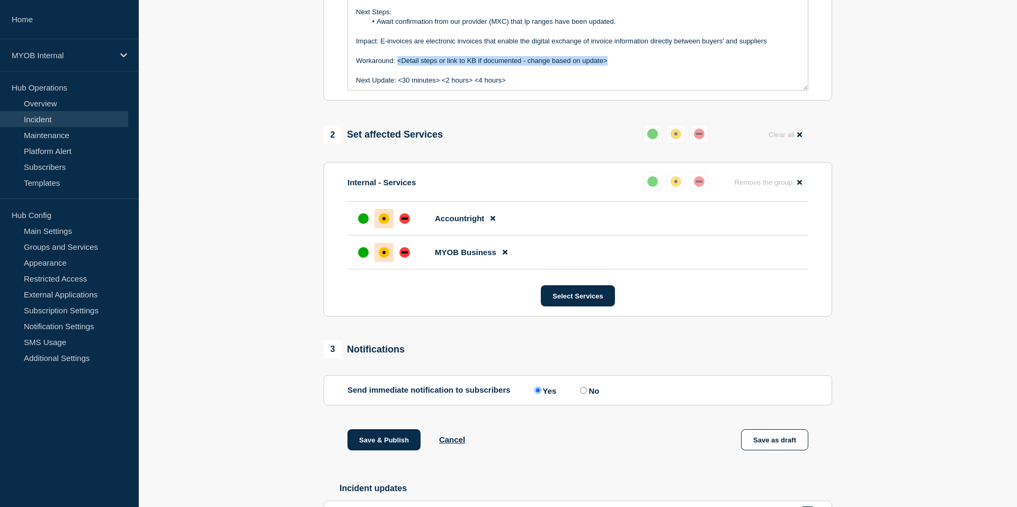
drag, startPoint x: 614, startPoint y: 69, endPoint x: 397, endPoint y: 73, distance: 217.1
click at [397, 66] on p "Workaround: <Detail steps or link to KB if documented - change based on update>" at bounding box center [578, 61] width 444 height 10
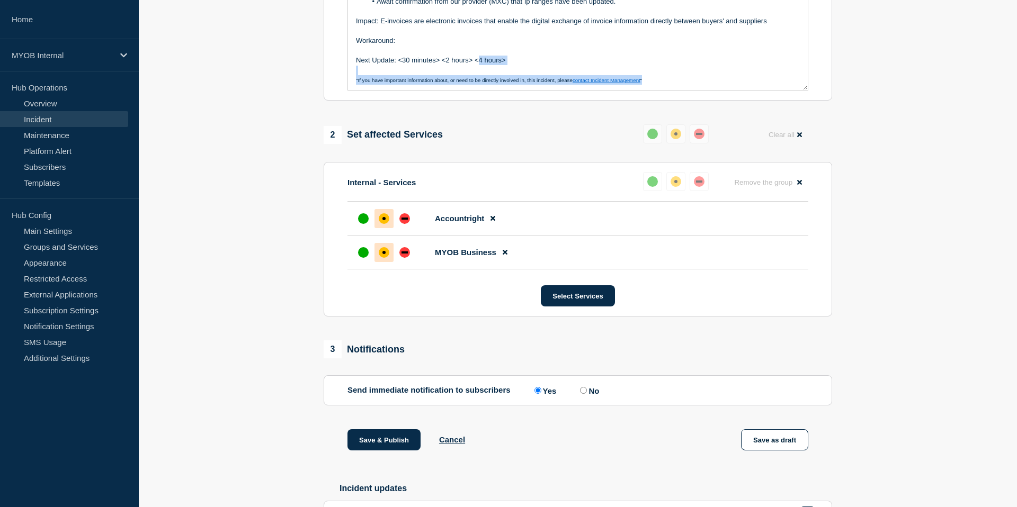
scroll to position [22, 0]
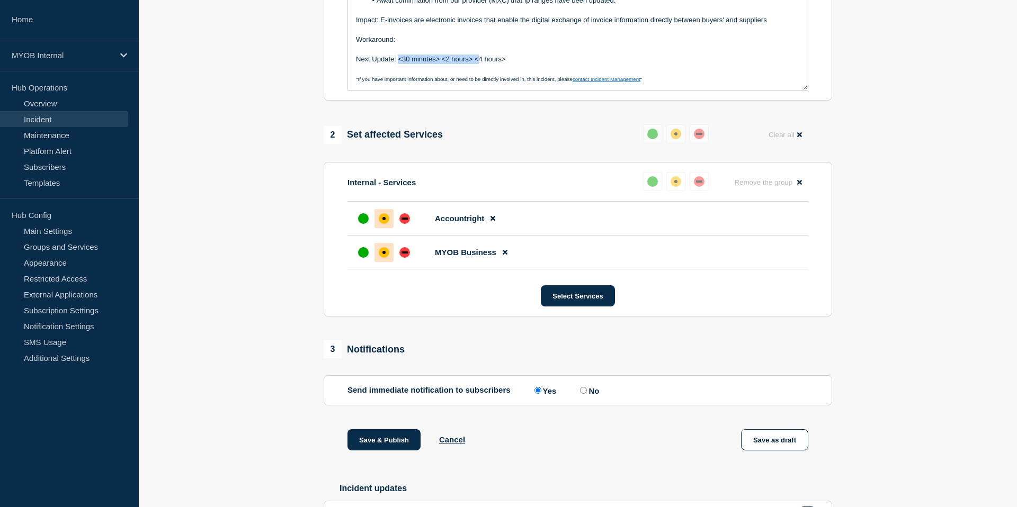
drag, startPoint x: 477, startPoint y: 92, endPoint x: 400, endPoint y: 69, distance: 80.4
click at [400, 64] on p "Next Update: <30 minutes> <2 hours> <4 hours>" at bounding box center [578, 60] width 444 height 10
click at [425, 64] on p "Next Update: 4 hours>" at bounding box center [578, 60] width 444 height 10
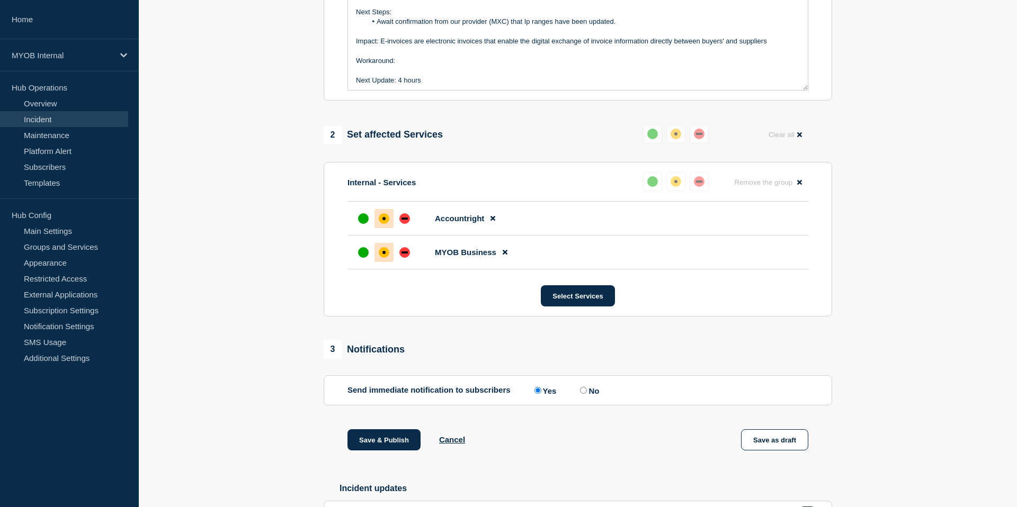
scroll to position [0, 0]
click at [404, 57] on p "Message" at bounding box center [578, 53] width 444 height 10
click at [404, 67] on p "Workaround:" at bounding box center [578, 62] width 444 height 10
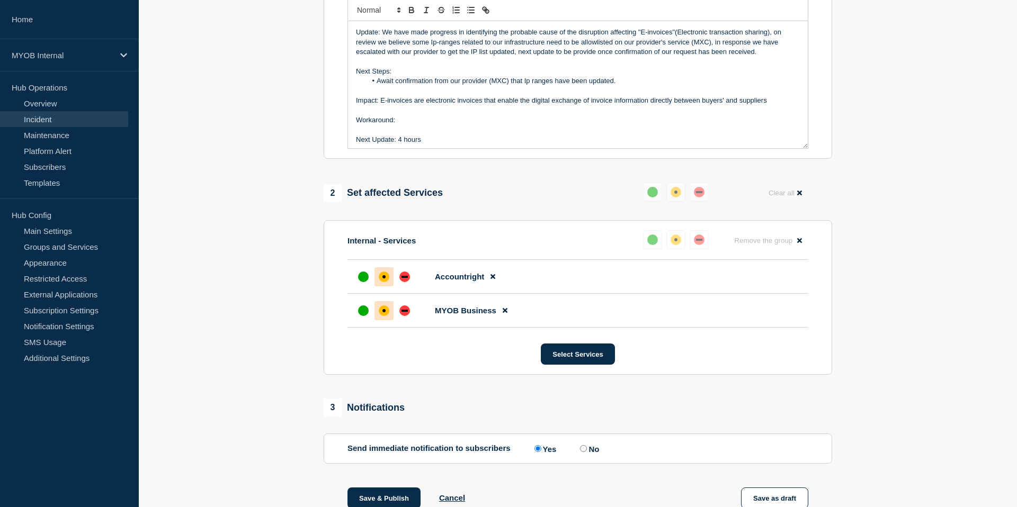
scroll to position [264, 0]
click at [724, 107] on p "Impact: E-invoices are electronic invoices that enable the digital exchange of …" at bounding box center [578, 102] width 444 height 10
click at [405, 127] on p "Workaround:" at bounding box center [578, 122] width 444 height 10
drag, startPoint x: 524, startPoint y: 131, endPoint x: 352, endPoint y: 133, distance: 172.6
click at [352, 133] on div "Update: We have made progress in identifying the probable cause of the disrupti…" at bounding box center [578, 86] width 460 height 127
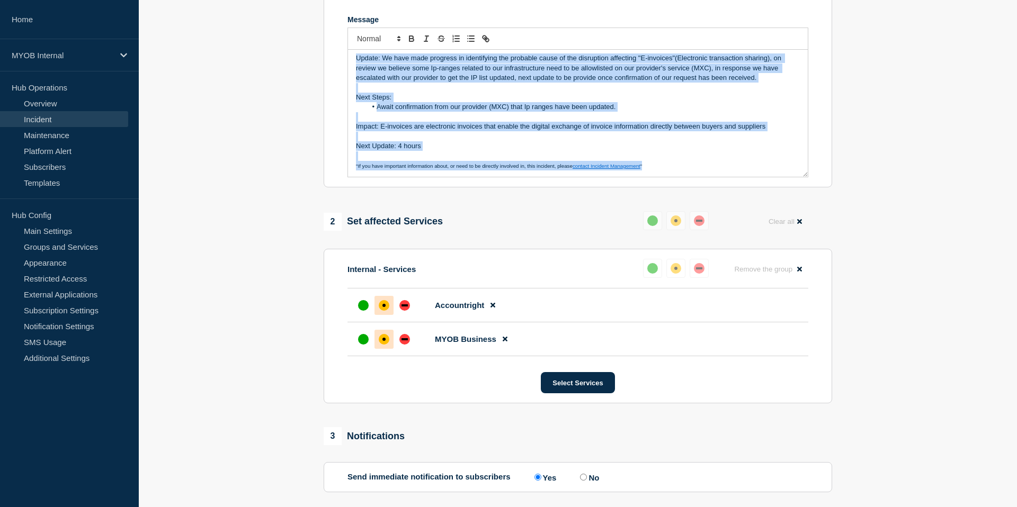
scroll to position [0, 0]
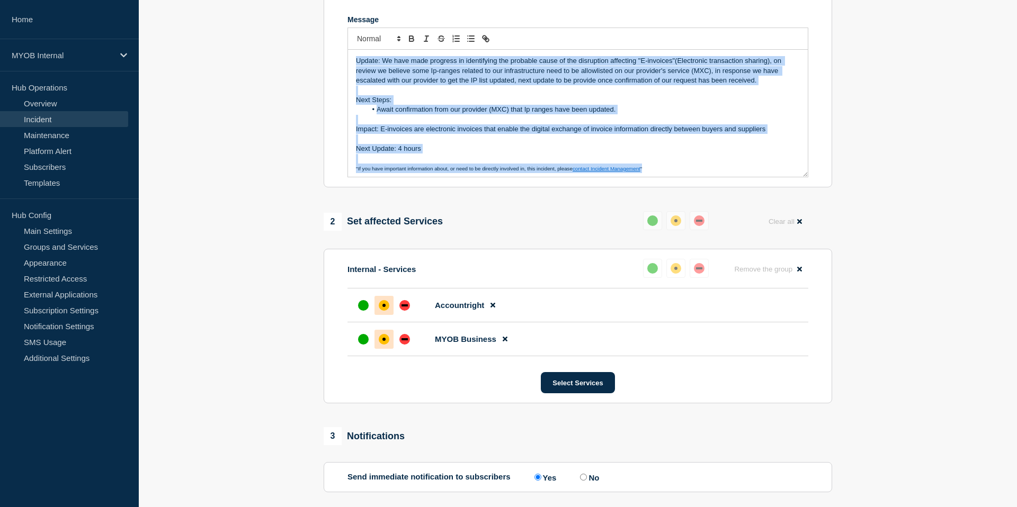
drag, startPoint x: 662, startPoint y: 184, endPoint x: 353, endPoint y: 59, distance: 333.0
click at [353, 59] on div "Update: We have made progress in identifying the probable cause of the disrupti…" at bounding box center [577, 103] width 461 height 150
copy div "Update: We have made progress in identifying the probable cause of the disrupti…"
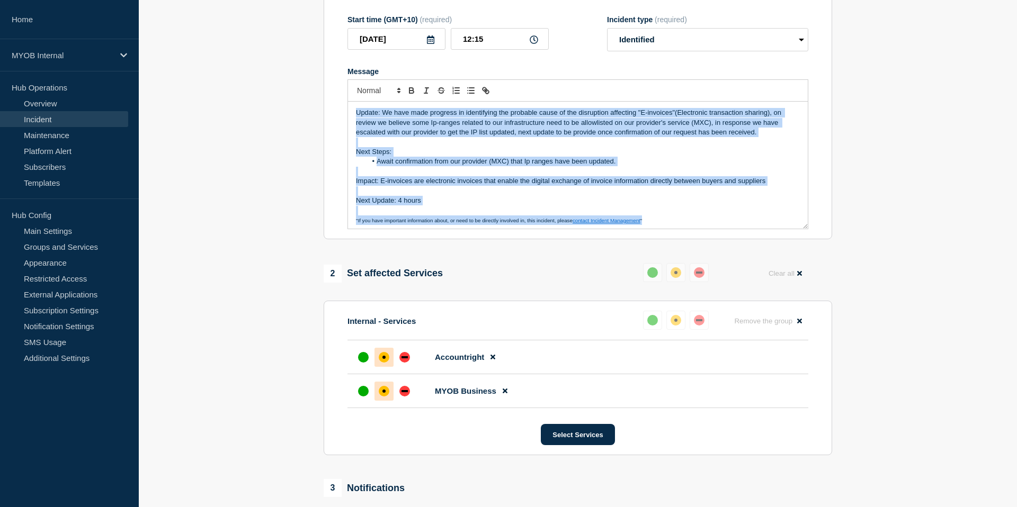
scroll to position [3, 0]
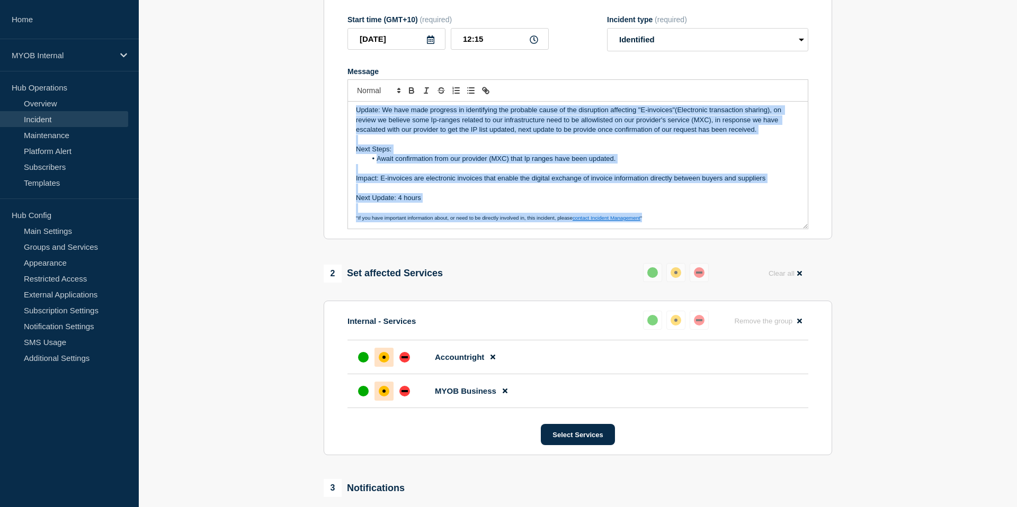
copy div "Update: We have made progress in identifying the probable cause of the disrupti…"
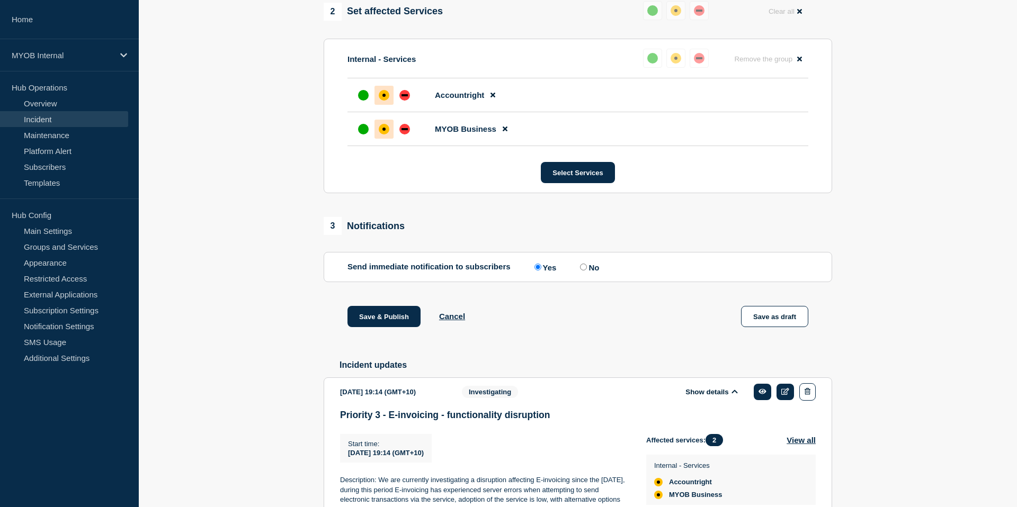
scroll to position [449, 0]
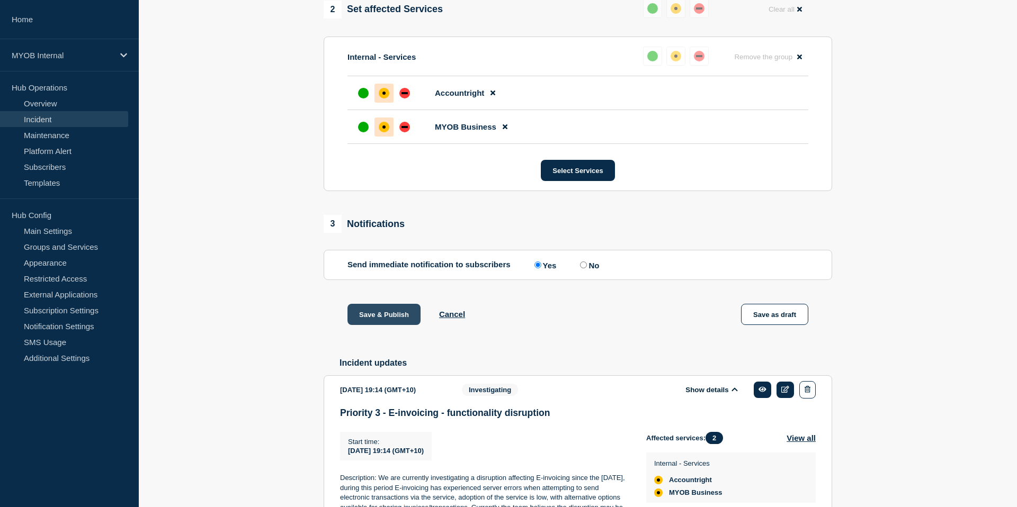
click at [381, 325] on button "Save & Publish" at bounding box center [383, 314] width 73 height 21
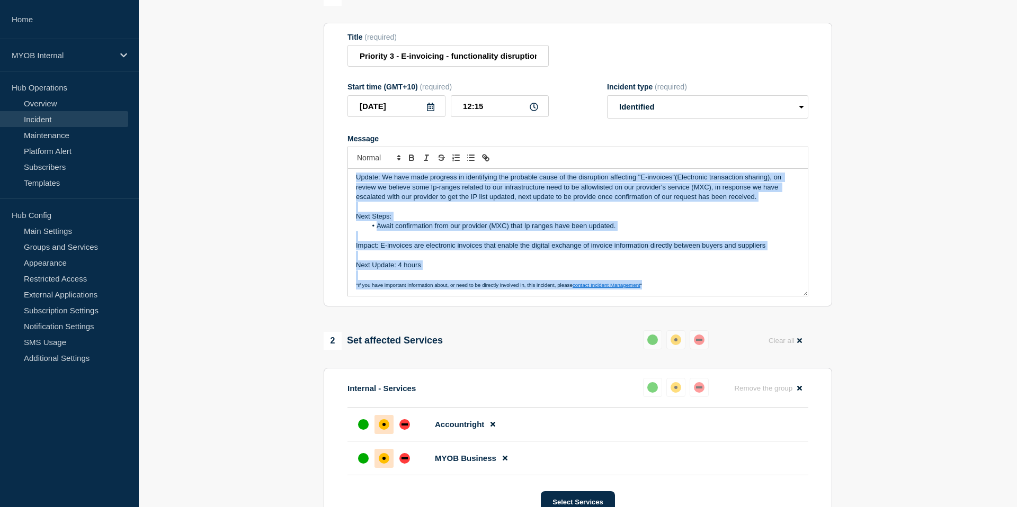
scroll to position [0, 0]
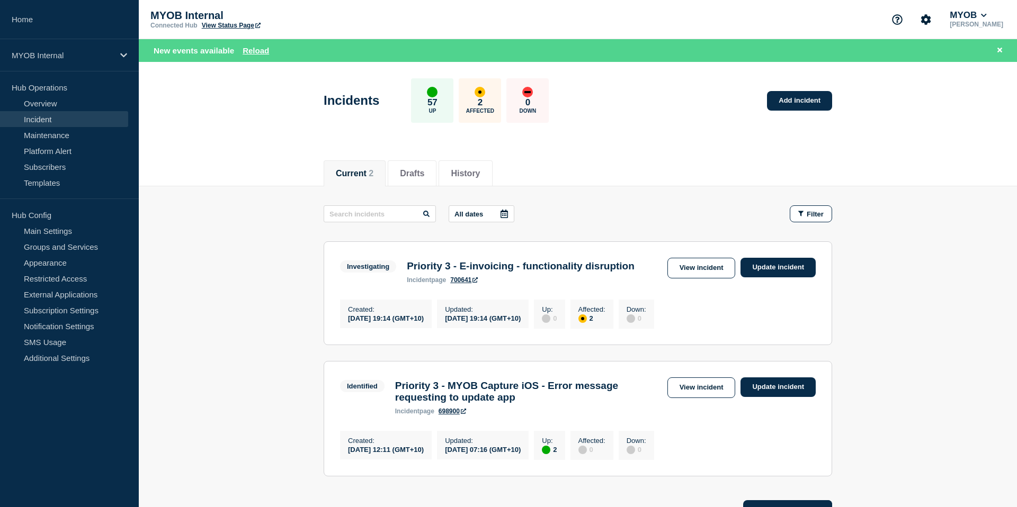
click at [269, 138] on header "Incidents 57 Up 2 Affected 0 Down Add incident" at bounding box center [578, 106] width 878 height 88
click at [105, 56] on p "MYOB Internal" at bounding box center [63, 55] width 102 height 9
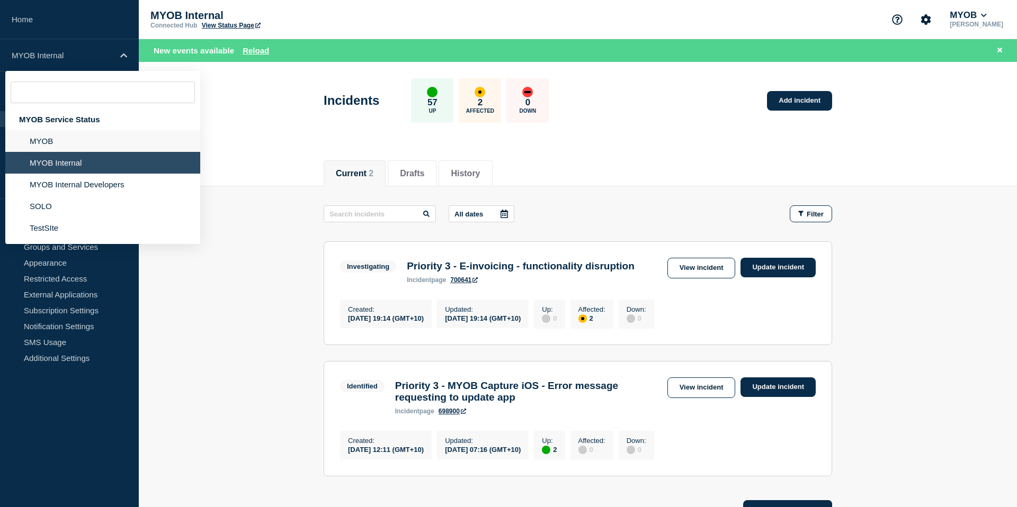
click at [79, 152] on li "MYOB" at bounding box center [102, 163] width 195 height 22
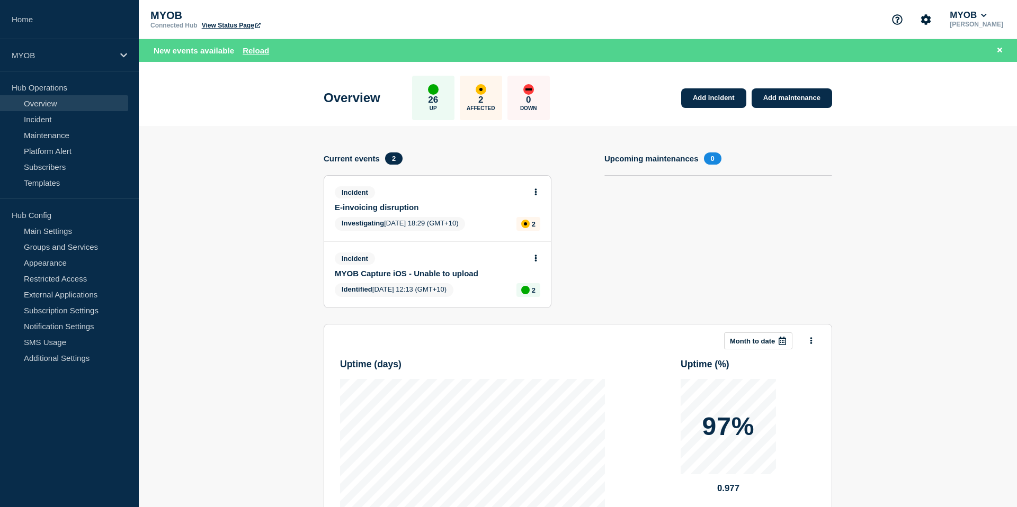
click at [366, 212] on link "E-invoicing disruption" at bounding box center [430, 207] width 191 height 9
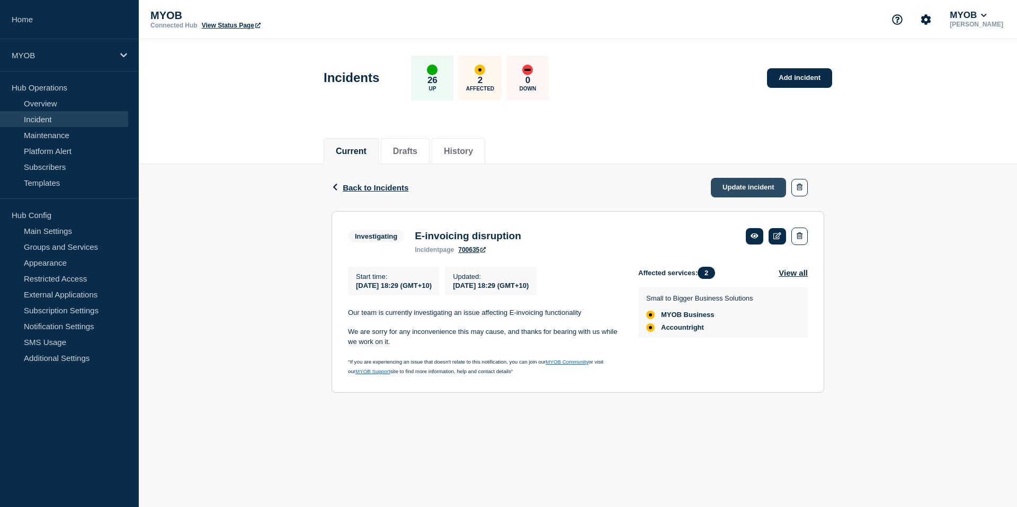
click at [739, 190] on link "Update incident" at bounding box center [747, 188] width 75 height 20
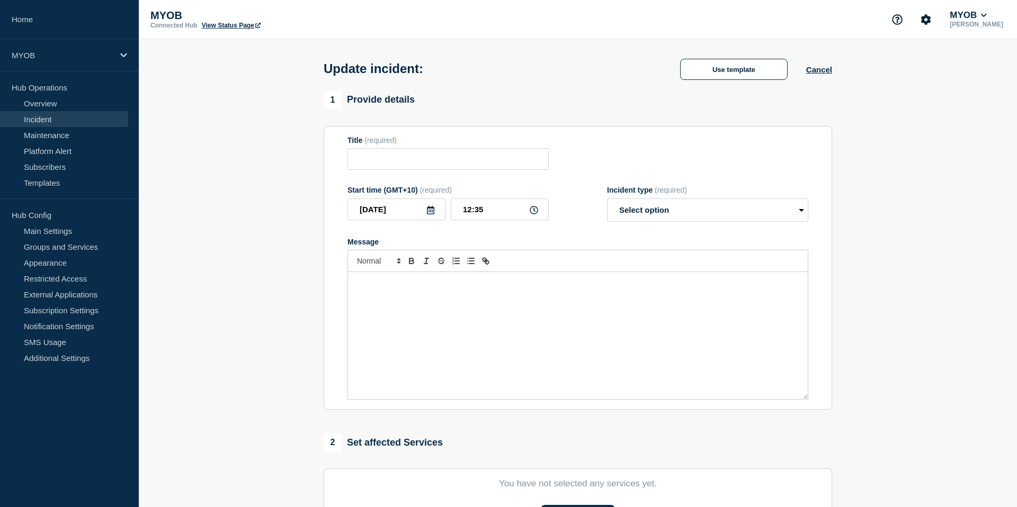
type input "E-invoicing disruption"
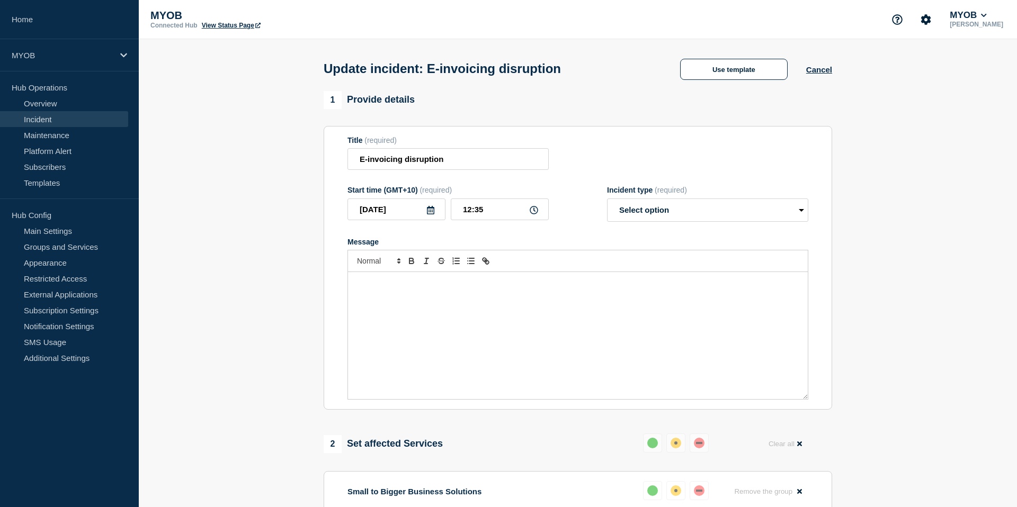
click at [435, 308] on div "Message" at bounding box center [578, 335] width 460 height 127
click at [387, 302] on div "Message" at bounding box center [578, 335] width 460 height 127
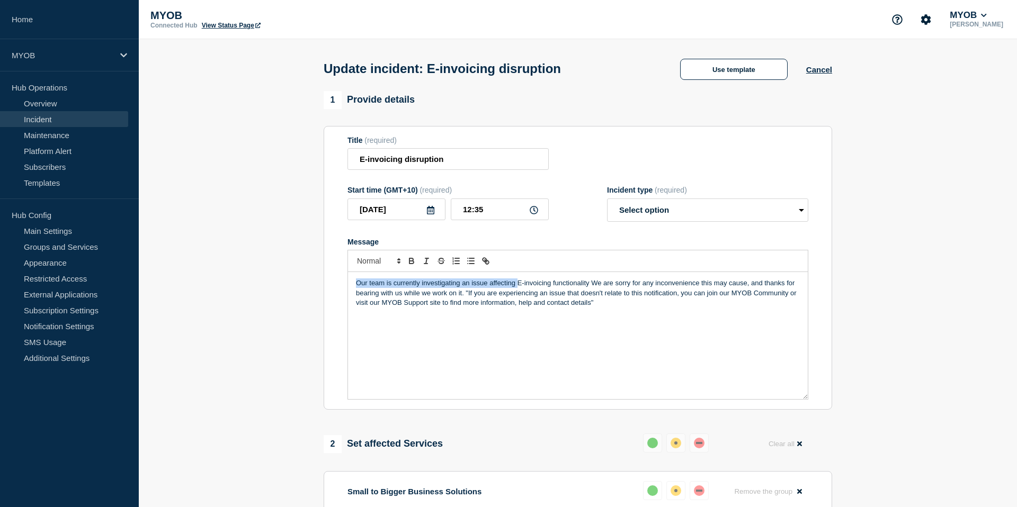
drag, startPoint x: 517, startPoint y: 292, endPoint x: 345, endPoint y: 290, distance: 171.6
click at [345, 290] on section "Title (required) E-invoicing disruption Start time (GMT+10) (required) [DATE] 1…" at bounding box center [577, 268] width 508 height 284
click at [540, 292] on p "We are continuing efforts to restore E-invoicing functionality We are sorry for…" at bounding box center [578, 292] width 444 height 29
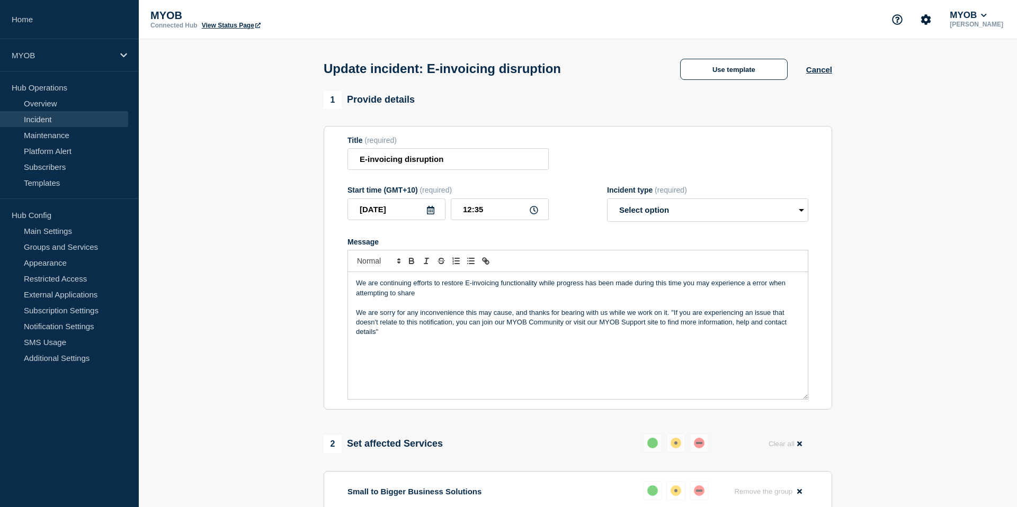
click at [673, 323] on p "We are sorry for any inconvenience this may cause, and thanks for bearing with …" at bounding box center [578, 322] width 444 height 29
click at [671, 323] on p "We are sorry for any inconvenience this may cause, and thanks for bearing with …" at bounding box center [578, 322] width 444 height 29
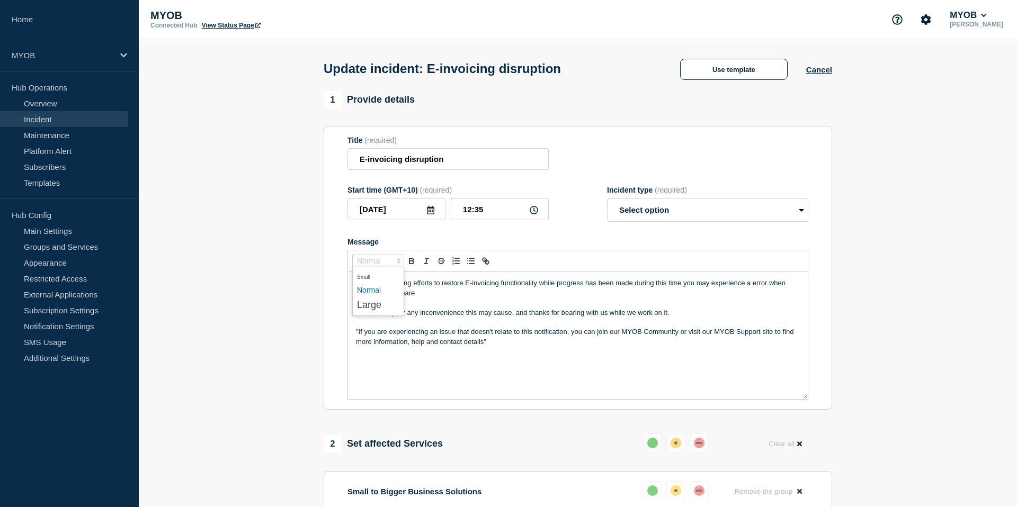
click at [385, 265] on span "Font size" at bounding box center [378, 261] width 52 height 13
click at [375, 283] on span "submenu" at bounding box center [378, 276] width 42 height 14
click at [370, 345] on p "﻿ "If you are experiencing an issue that doesn't relate to this notification, y…" at bounding box center [578, 337] width 444 height 20
click at [370, 345] on p ""If you are experiencing an issue that doesn't relate to this notification, you…" at bounding box center [578, 337] width 444 height 20
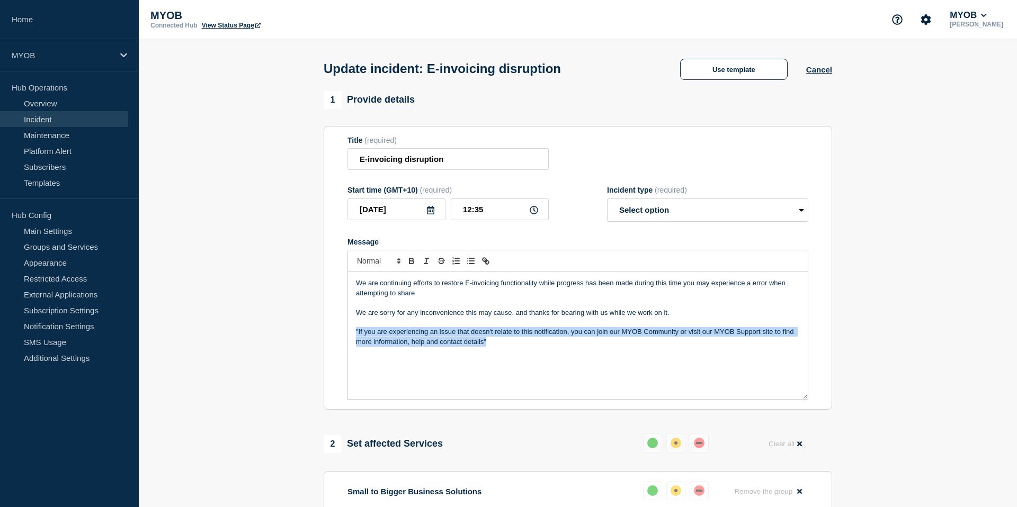
click at [370, 345] on p ""If you are experiencing an issue that doesn't relate to this notification, you…" at bounding box center [578, 337] width 444 height 20
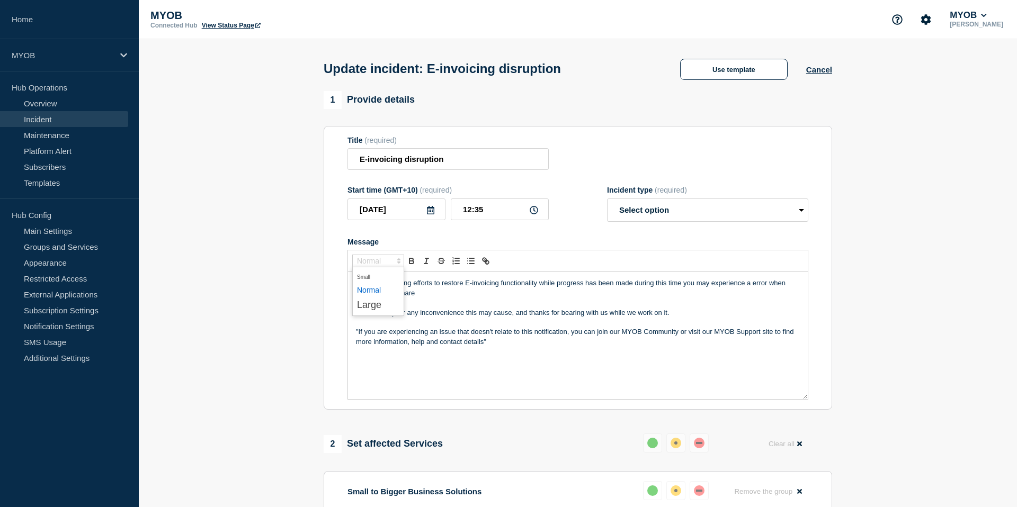
click at [382, 267] on span "Font size" at bounding box center [378, 261] width 52 height 13
click at [373, 283] on span "submenu" at bounding box center [378, 276] width 42 height 14
click at [389, 350] on div "We are continuing efforts to restore E-invoicing functionality while progress h…" at bounding box center [578, 335] width 460 height 127
click at [440, 298] on p "We are continuing efforts to restore E-invoicing functionality while progress h…" at bounding box center [578, 288] width 444 height 20
click at [537, 291] on p "We are continuing efforts to restore E-invoicing functionality while progress h…" at bounding box center [578, 288] width 444 height 20
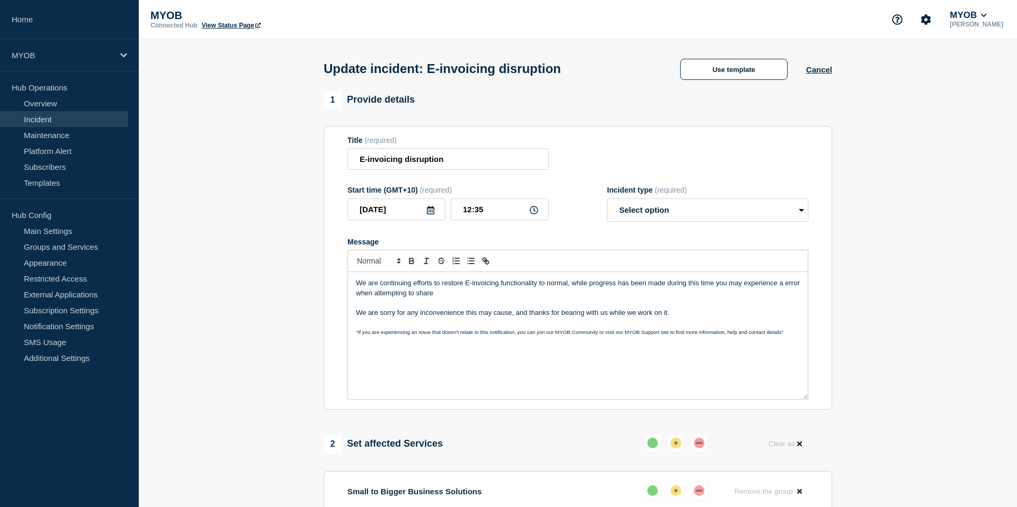
click at [667, 308] on p "Message" at bounding box center [578, 303] width 444 height 10
drag, startPoint x: 715, startPoint y: 296, endPoint x: 667, endPoint y: 297, distance: 47.7
click at [667, 297] on p "We are continuing efforts to restore E-invoicing functionality to normal, while…" at bounding box center [578, 288] width 444 height 20
click at [666, 292] on p "We are continuing efforts to restore E-invoicing functionality to normal, while…" at bounding box center [578, 288] width 444 height 20
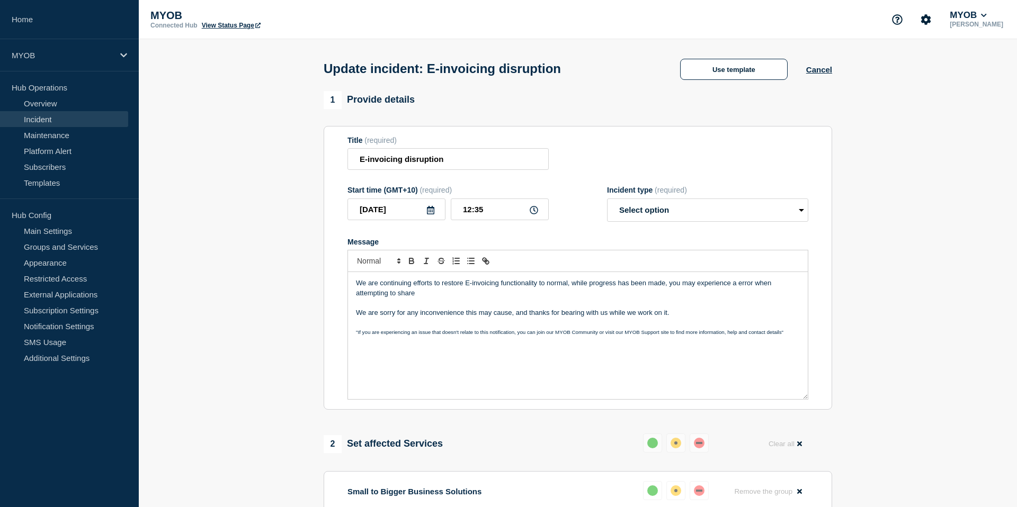
click at [754, 294] on p "We are continuing efforts to restore E-invoicing functionality to normal, while…" at bounding box center [578, 288] width 444 height 20
click at [737, 291] on p "We are continuing efforts to restore E-invoicing functionality to normal, while…" at bounding box center [578, 288] width 444 height 20
click at [777, 293] on p "We are continuing efforts to restore E-invoicing functionality to normal, while…" at bounding box center [578, 288] width 444 height 20
click at [466, 298] on p "We are continuing efforts to restore E-invoicing functionality to normal, while…" at bounding box center [578, 288] width 444 height 20
click at [548, 298] on p "We are continuing efforts to restore E-invoicing functionality to normal, while…" at bounding box center [578, 288] width 444 height 20
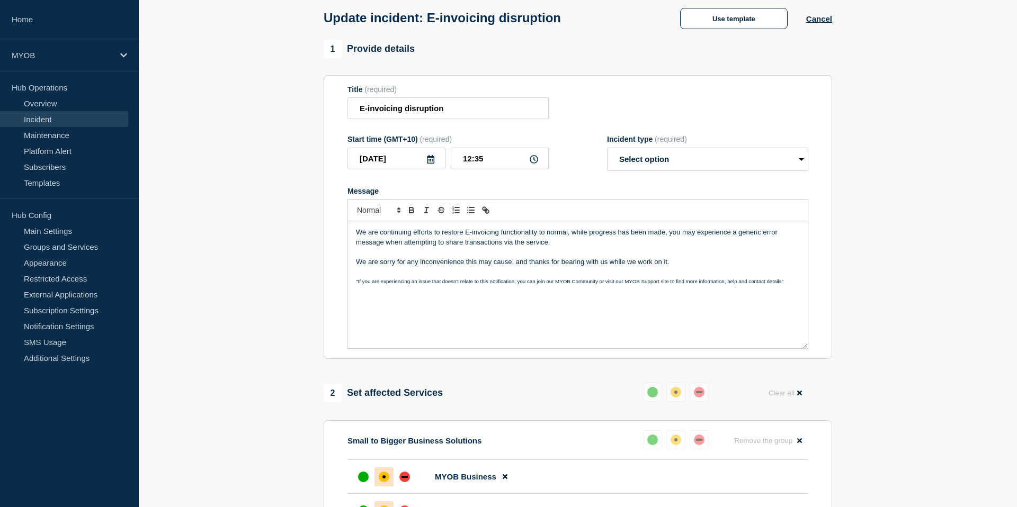
scroll to position [54, 0]
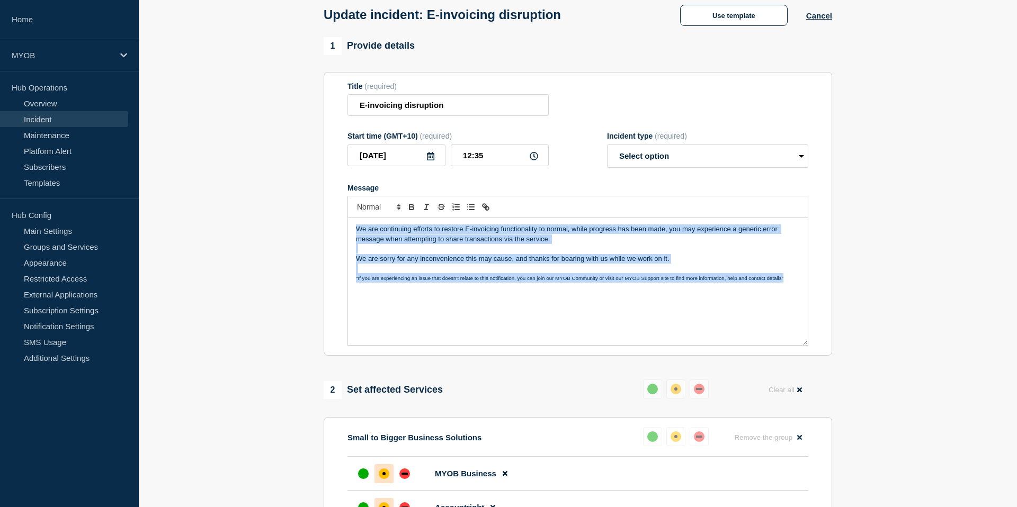
drag, startPoint x: 793, startPoint y: 289, endPoint x: 319, endPoint y: 222, distance: 479.0
click at [319, 222] on div "1 Provide details Title (required) E-invoicing disruption Start time (GMT+10) (…" at bounding box center [578, 427] width 520 height 781
click at [498, 241] on p "We are continuing efforts to restore E-invoicing functionality to normal, while…" at bounding box center [578, 234] width 444 height 20
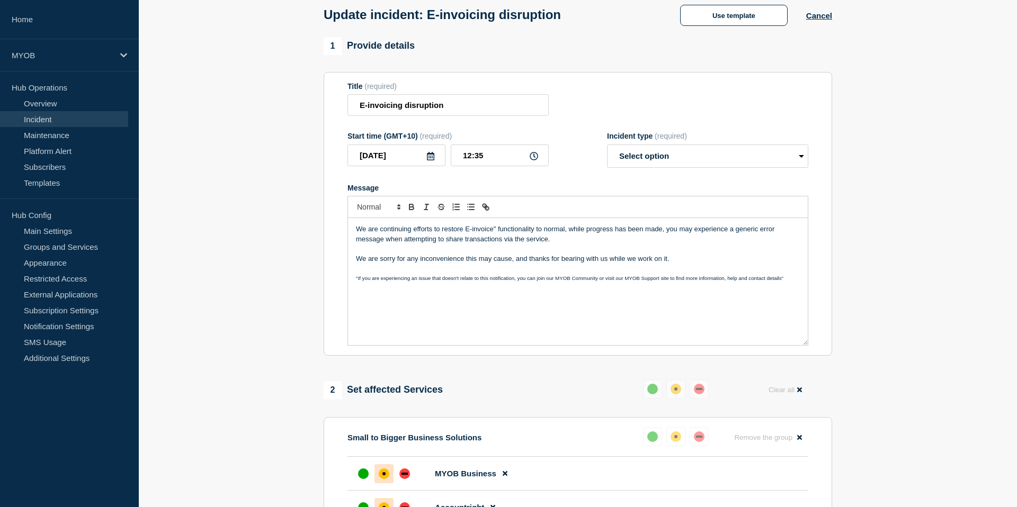
click at [464, 239] on p "We are continuing efforts to restore E-invoice" functionality to normal, while …" at bounding box center [578, 234] width 444 height 20
click at [495, 239] on p "We are continuing efforts to restore "E-invoice" functionality to normal, while…" at bounding box center [578, 234] width 444 height 20
click at [670, 240] on p "We are continuing efforts to restore E-invoicing functionality to normal, while…" at bounding box center [578, 234] width 444 height 20
click at [675, 254] on p "Message" at bounding box center [578, 249] width 444 height 10
click at [674, 273] on p "Message" at bounding box center [578, 269] width 444 height 10
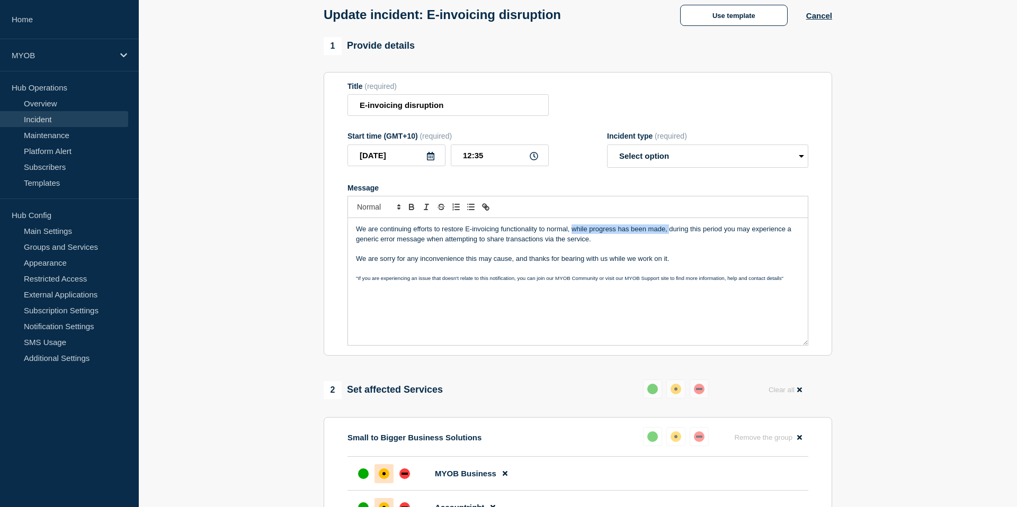
drag, startPoint x: 668, startPoint y: 241, endPoint x: 571, endPoint y: 240, distance: 96.9
click at [571, 240] on p "We are continuing efforts to restore E-invoicing functionality to normal, while…" at bounding box center [578, 234] width 444 height 20
click at [623, 254] on p "Message" at bounding box center [578, 249] width 444 height 10
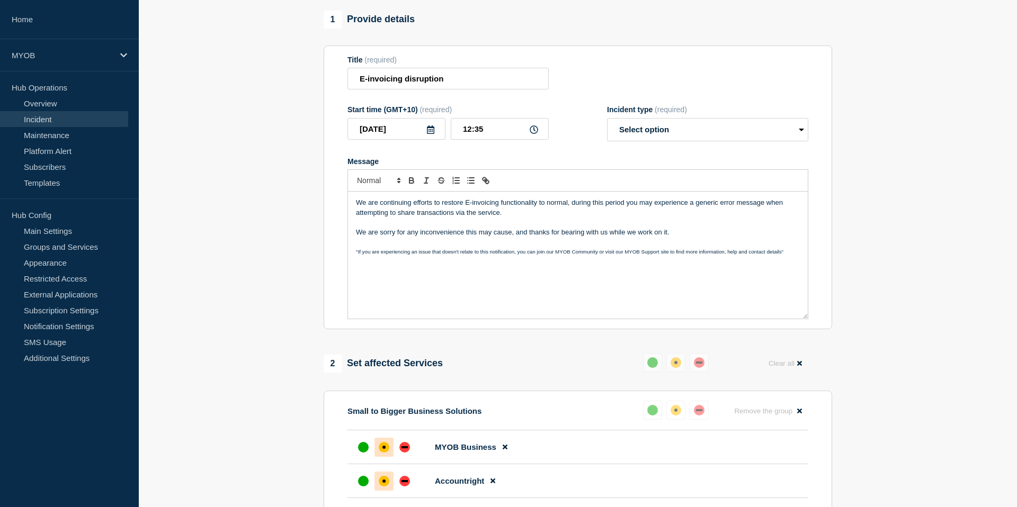
scroll to position [87, 0]
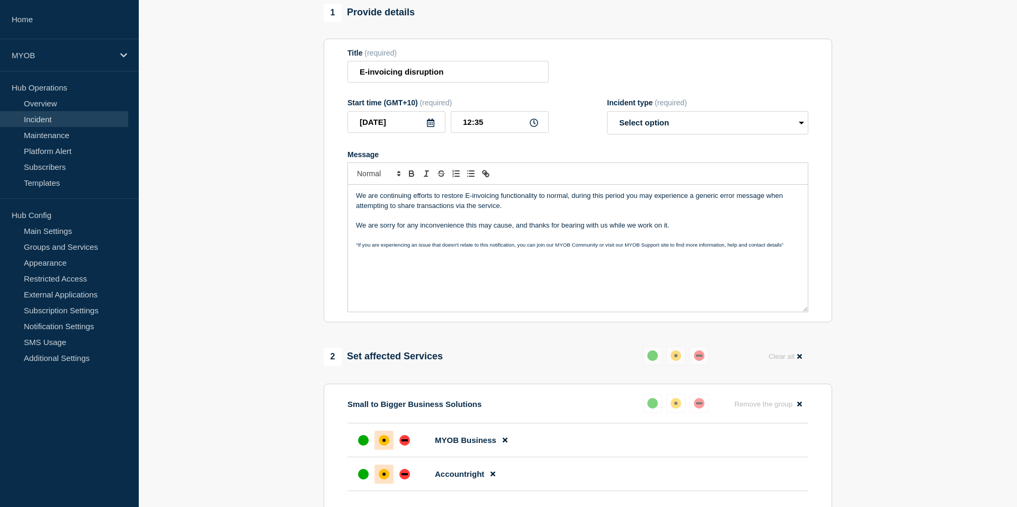
click at [573, 204] on p "We are continuing efforts to restore E-invoicing functionality to normal, durin…" at bounding box center [578, 201] width 444 height 20
click at [556, 230] on p "We are sorry for any inconvenience this may cause, and thanks for bearing with …" at bounding box center [578, 226] width 444 height 10
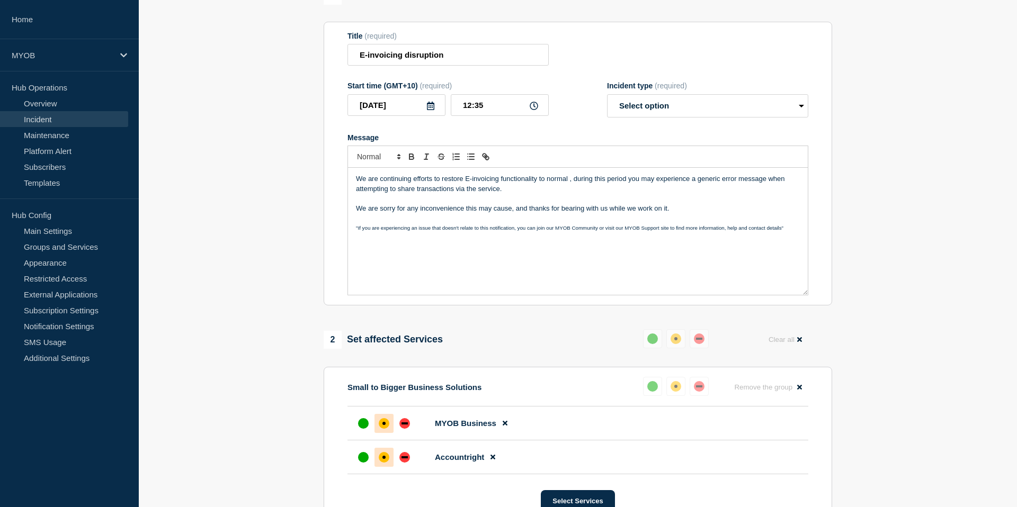
scroll to position [107, 0]
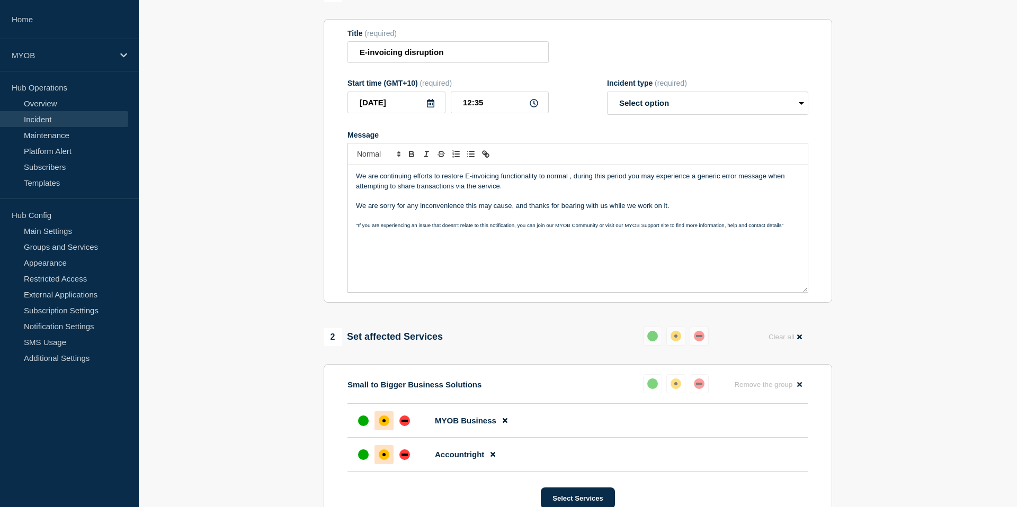
click at [559, 269] on div "We are continuing efforts to restore E-invoicing functionality to normal , duri…" at bounding box center [578, 228] width 460 height 127
click at [568, 186] on p "We are continuing efforts to restore E-invoicing functionality to normal , duri…" at bounding box center [578, 182] width 444 height 20
drag, startPoint x: 570, startPoint y: 186, endPoint x: 633, endPoint y: 186, distance: 63.0
click at [633, 186] on p "We are continuing efforts to restore E-invoicing functionality to normal, durin…" at bounding box center [578, 182] width 444 height 20
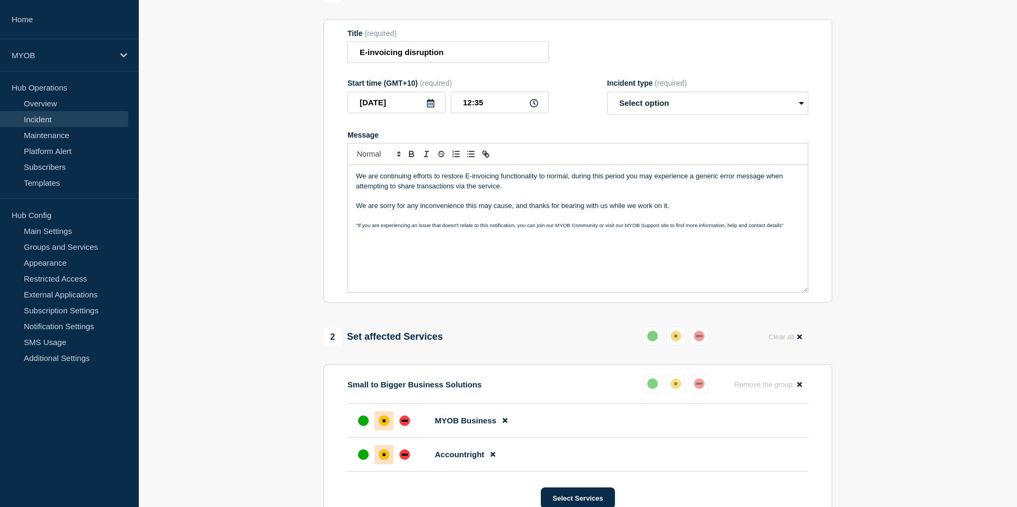
click at [573, 190] on p "We are continuing efforts to restore E-invoicing functionality to normal, durin…" at bounding box center [578, 182] width 444 height 20
click at [570, 188] on p "We are continuing efforts to restore E-invoicing functionality to normal, durin…" at bounding box center [578, 182] width 444 height 20
click at [574, 184] on p "We are continuing efforts to restore E-invoicing functionality to normal, durin…" at bounding box center [578, 182] width 444 height 20
click at [511, 187] on p "We are continuing efforts to restore E-invoicing functionality to normal, durin…" at bounding box center [578, 182] width 444 height 20
drag, startPoint x: 683, startPoint y: 215, endPoint x: 351, endPoint y: 185, distance: 333.4
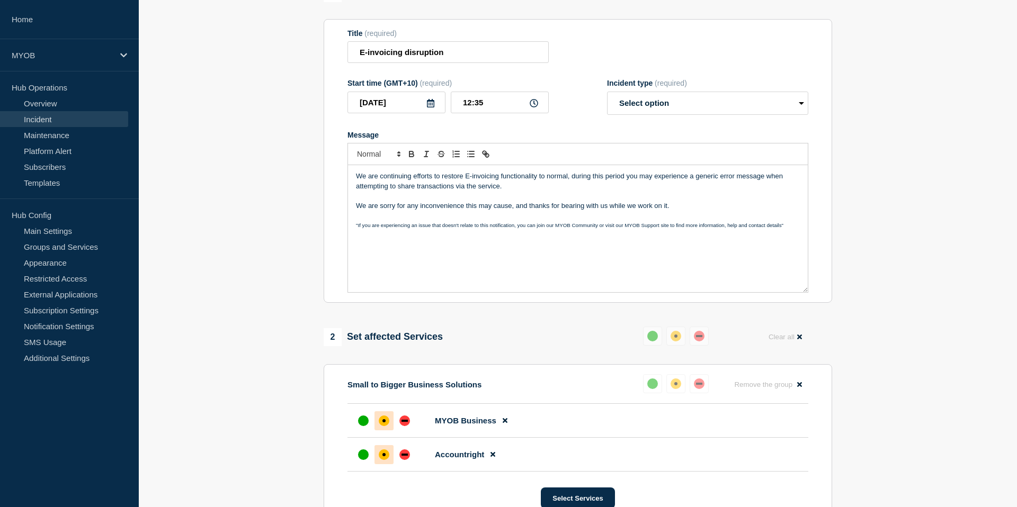
click at [351, 185] on div "We are continuing efforts to restore E-invoicing functionality to normal, durin…" at bounding box center [578, 228] width 460 height 127
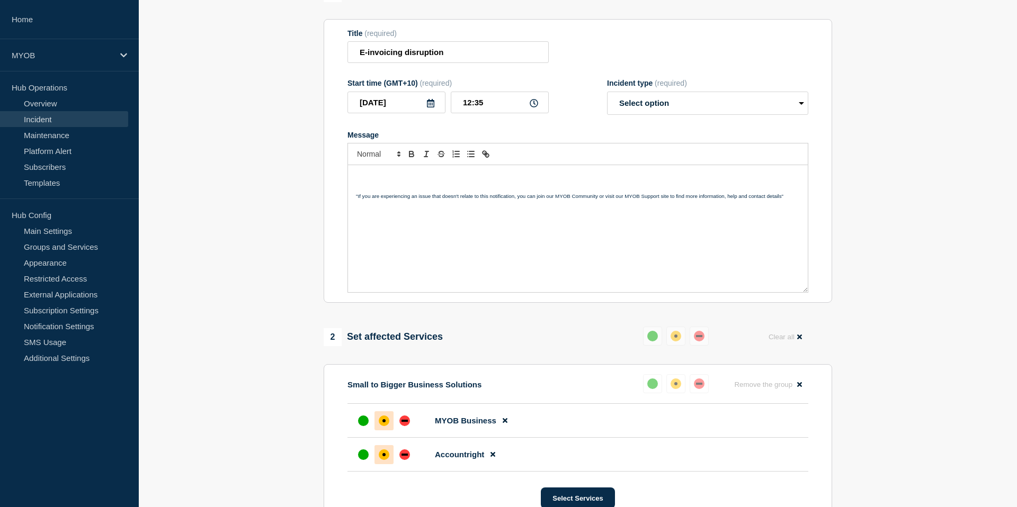
click at [490, 181] on p "Message" at bounding box center [578, 177] width 444 height 10
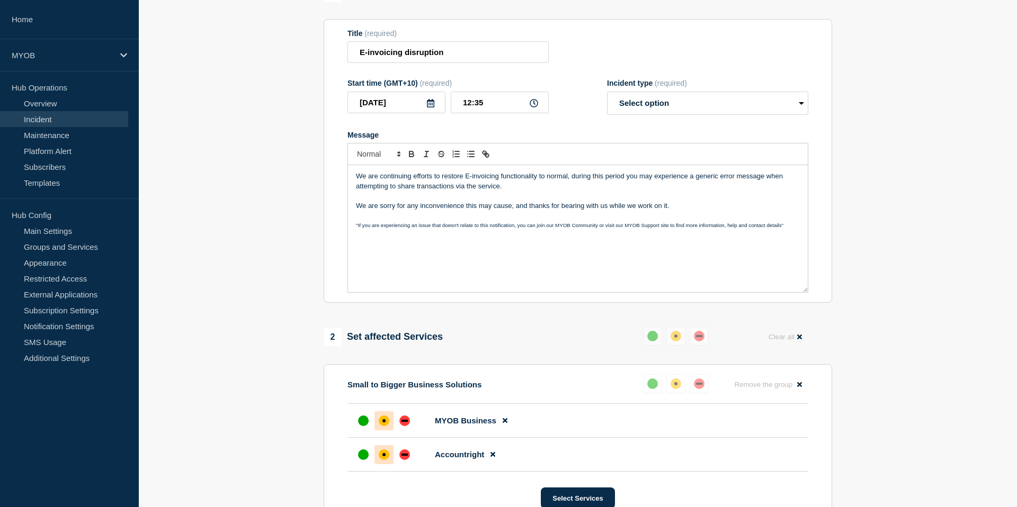
click at [427, 191] on p "We are continuing efforts to restore E-invoicing functionality to normal, durin…" at bounding box center [578, 182] width 444 height 20
drag, startPoint x: 539, startPoint y: 184, endPoint x: 568, endPoint y: 185, distance: 28.6
click at [568, 185] on p "We are continuing efforts to restore E-invoicing functionality to normal, durin…" at bounding box center [578, 182] width 444 height 20
drag, startPoint x: 609, startPoint y: 186, endPoint x: 675, endPoint y: 186, distance: 65.7
click at [675, 186] on p "We are continuing efforts to restore E-invoicing functionality as quickly as po…" at bounding box center [578, 182] width 444 height 20
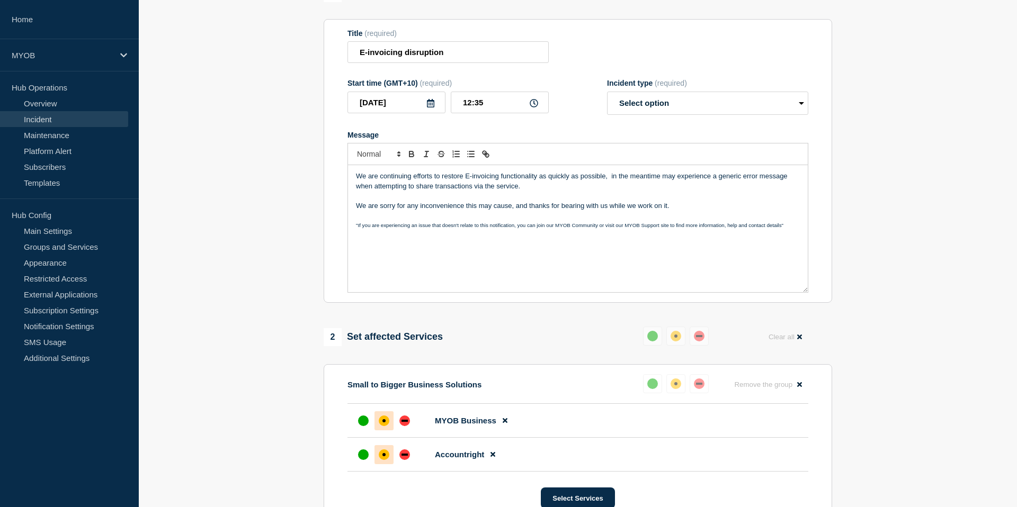
click at [669, 201] on p "Message" at bounding box center [578, 196] width 444 height 10
click at [607, 187] on p "We are continuing efforts to restore E-invoicing functionality as quickly as po…" at bounding box center [578, 182] width 444 height 20
click at [613, 186] on p "We are continuing efforts to restore E-invoicing functionality as quickly as po…" at bounding box center [578, 182] width 444 height 20
click at [597, 190] on p "We are continuing efforts to restore E-invoicing functionality as quickly as po…" at bounding box center [578, 182] width 444 height 20
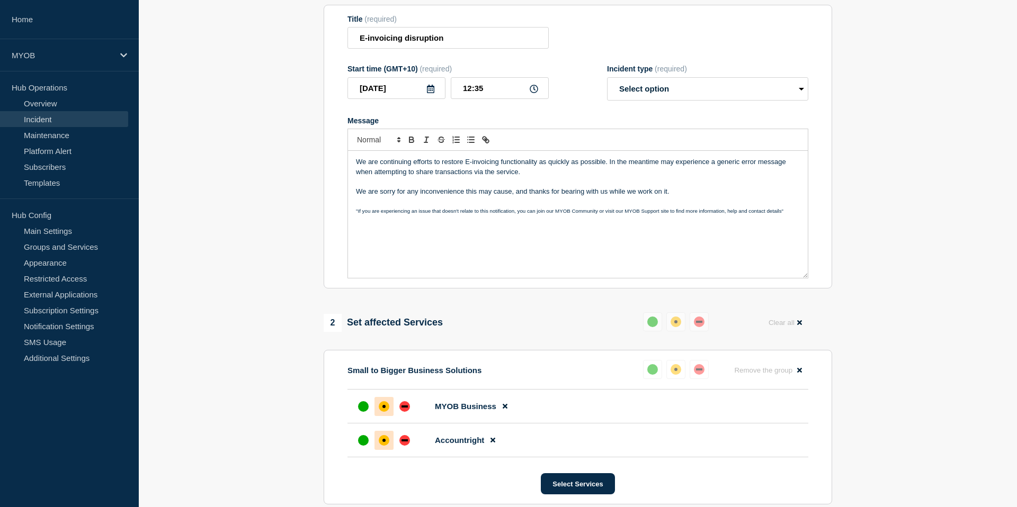
scroll to position [125, 0]
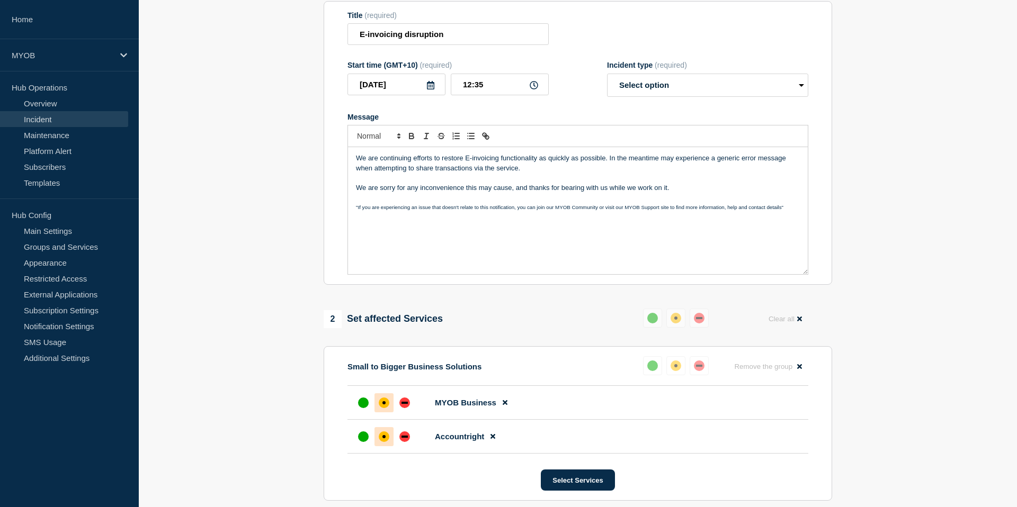
click at [577, 173] on p "We are continuing efforts to restore E-invoicing functionality as quickly as po…" at bounding box center [578, 164] width 444 height 20
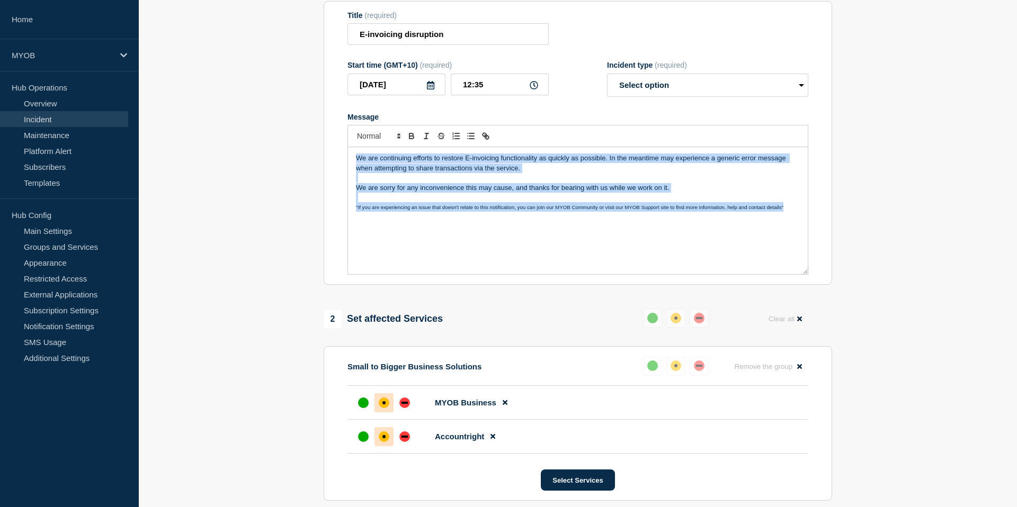
drag, startPoint x: 787, startPoint y: 218, endPoint x: 329, endPoint y: 166, distance: 461.4
click at [329, 166] on section "Title (required) E-invoicing disruption Start time (GMT+10) (required) [DATE] 1…" at bounding box center [577, 143] width 508 height 284
copy div "We are continuing efforts to restore E-invoicing functionality as quickly as po…"
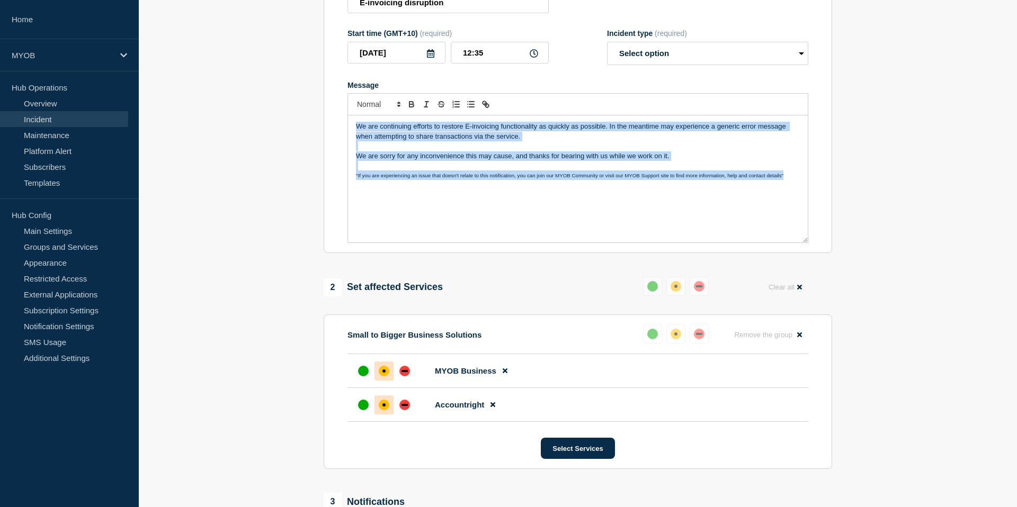
scroll to position [162, 0]
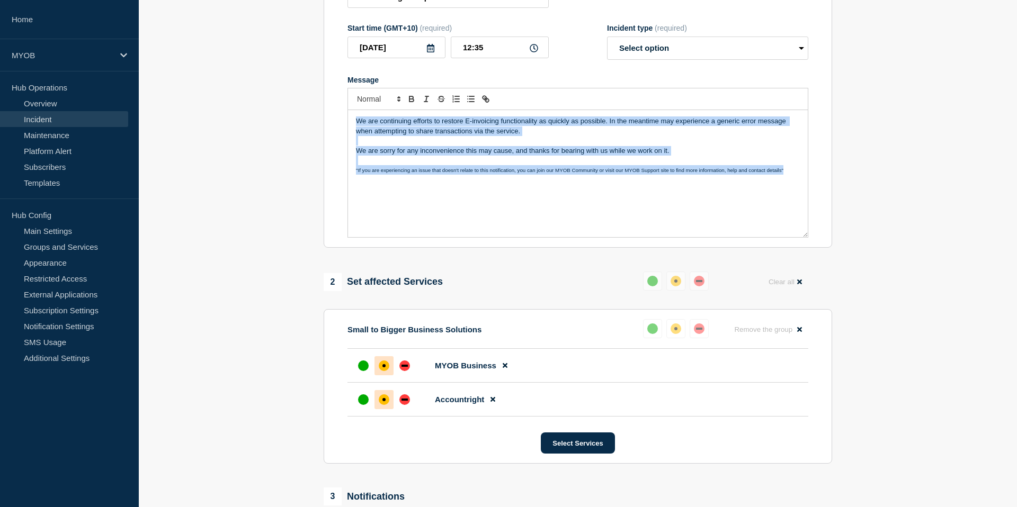
copy div "We are continuing efforts to restore E-invoicing functionality as quickly as po…"
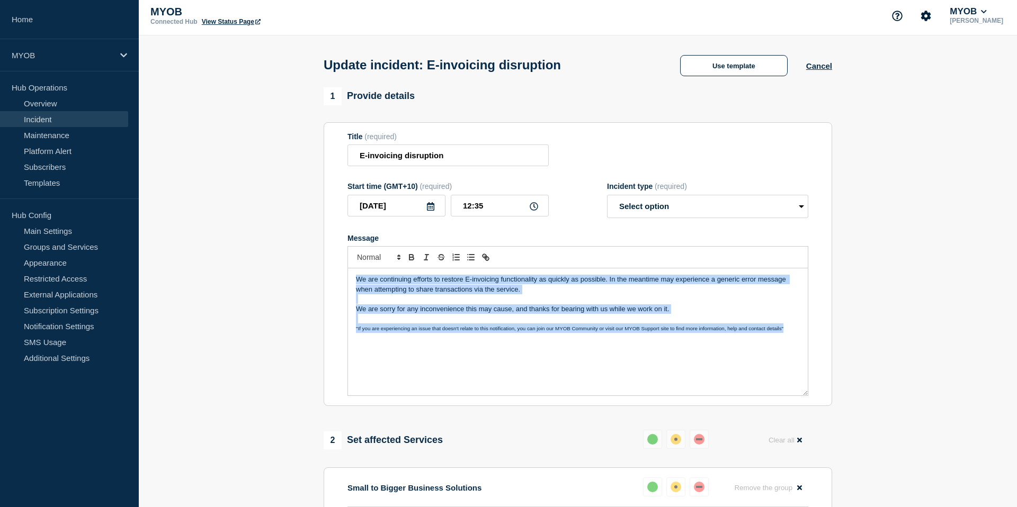
scroll to position [3, 0]
click at [656, 212] on select "Select option Investigating Identified Monitoring Resolved" at bounding box center [707, 207] width 201 height 23
select select "identified"
click at [607, 203] on select "Select option Investigating Identified Monitoring Resolved" at bounding box center [707, 207] width 201 height 23
copy div "We are continuing efforts to restore E-invoicing functionality as quickly as po…"
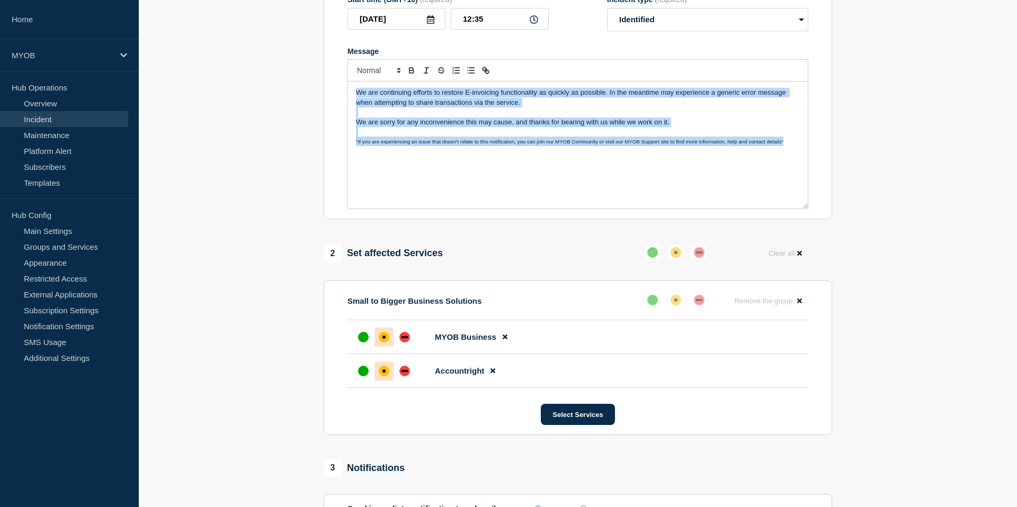
scroll to position [403, 0]
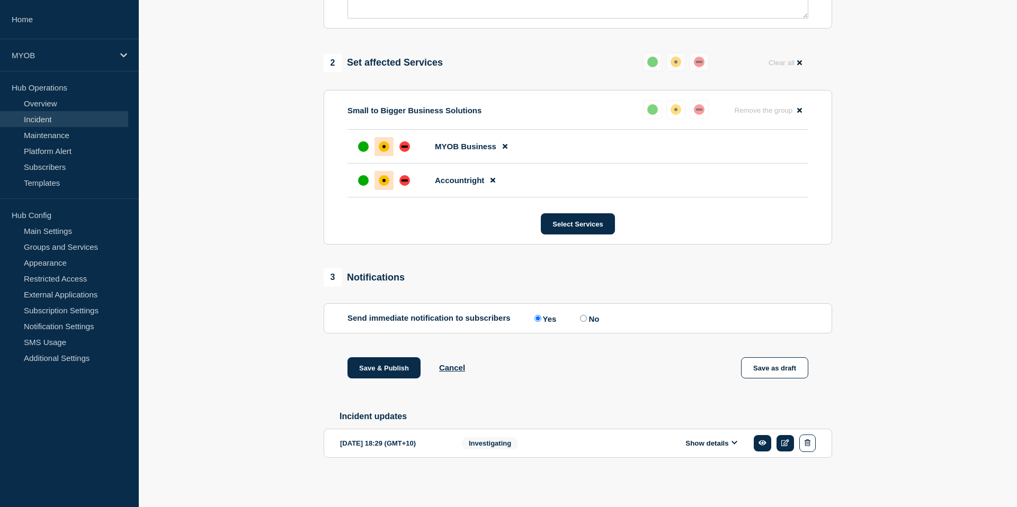
click at [583, 315] on input "No" at bounding box center [583, 318] width 7 height 7
radio input "true"
click at [537, 315] on input "Yes" at bounding box center [537, 318] width 7 height 7
radio input "true"
radio input "false"
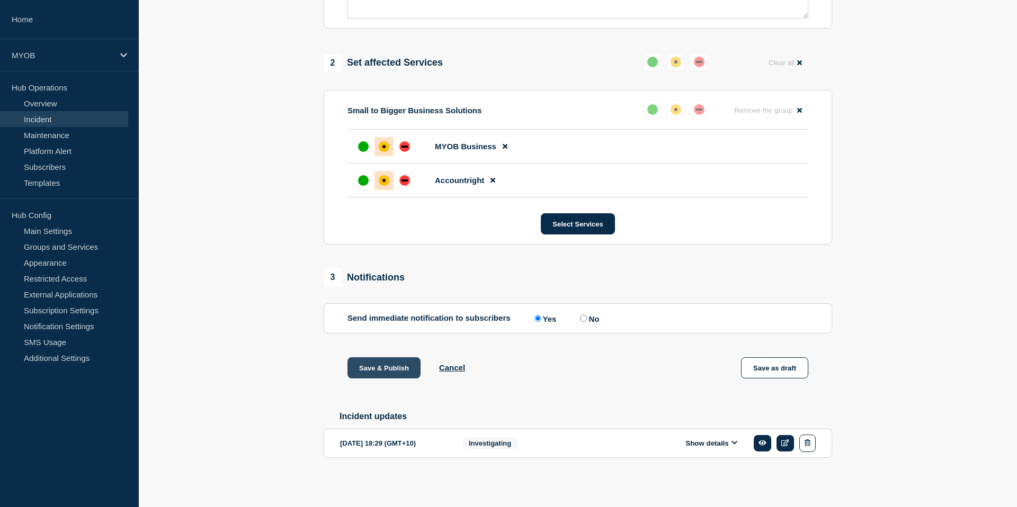
click at [391, 362] on button "Save & Publish" at bounding box center [383, 367] width 73 height 21
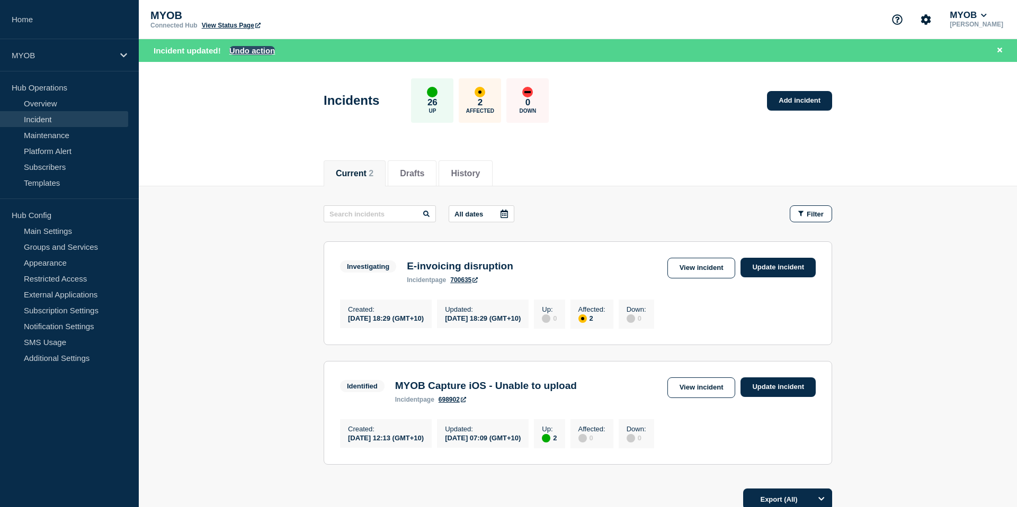
click at [246, 49] on button "Undo action" at bounding box center [252, 50] width 46 height 9
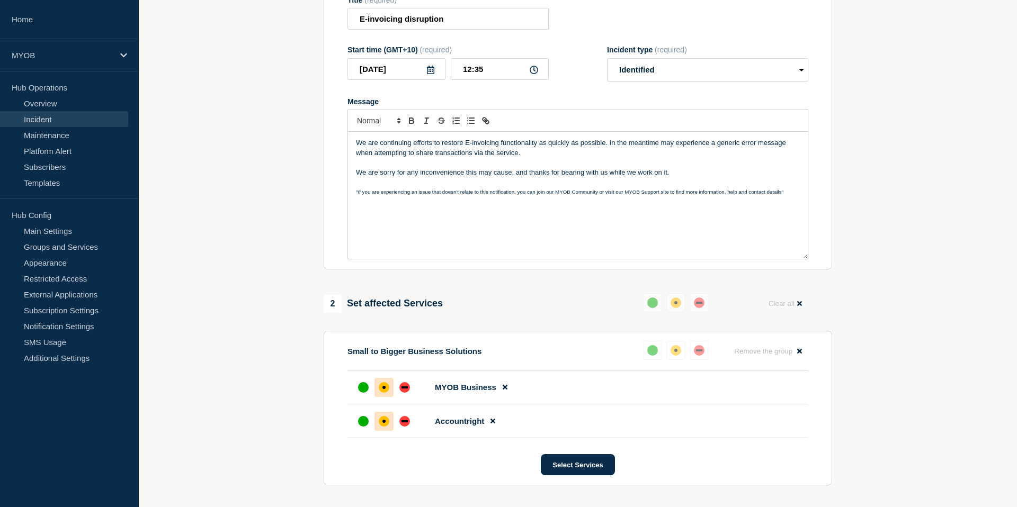
scroll to position [143, 0]
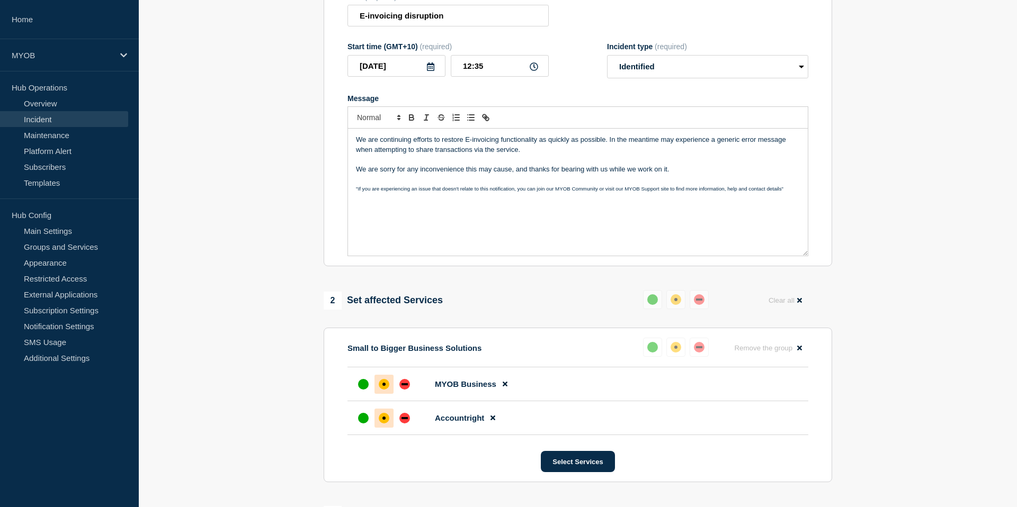
click at [768, 219] on div "We are continuing efforts to restore E-invoicing functionality as quickly as po…" at bounding box center [578, 192] width 460 height 127
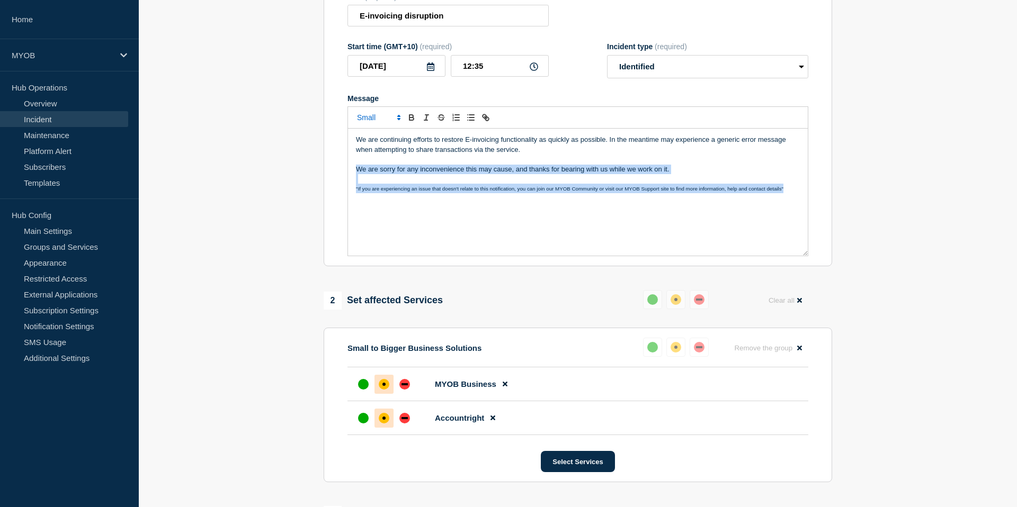
drag, startPoint x: 793, startPoint y: 200, endPoint x: 332, endPoint y: 180, distance: 461.6
click at [332, 180] on section "Title (required) E-invoicing disruption Start time (GMT+10) (required) [DATE] 1…" at bounding box center [577, 125] width 508 height 284
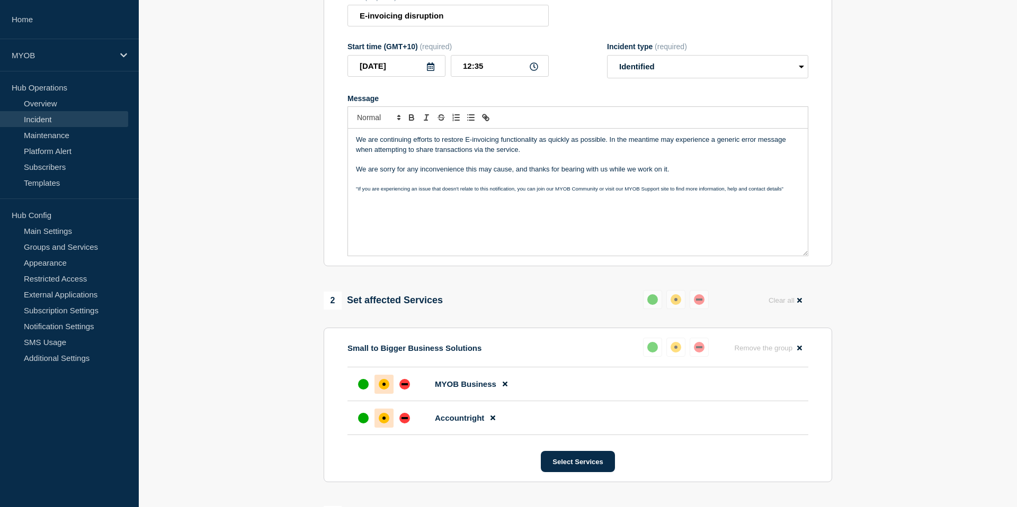
click at [481, 184] on p "Message" at bounding box center [578, 179] width 444 height 10
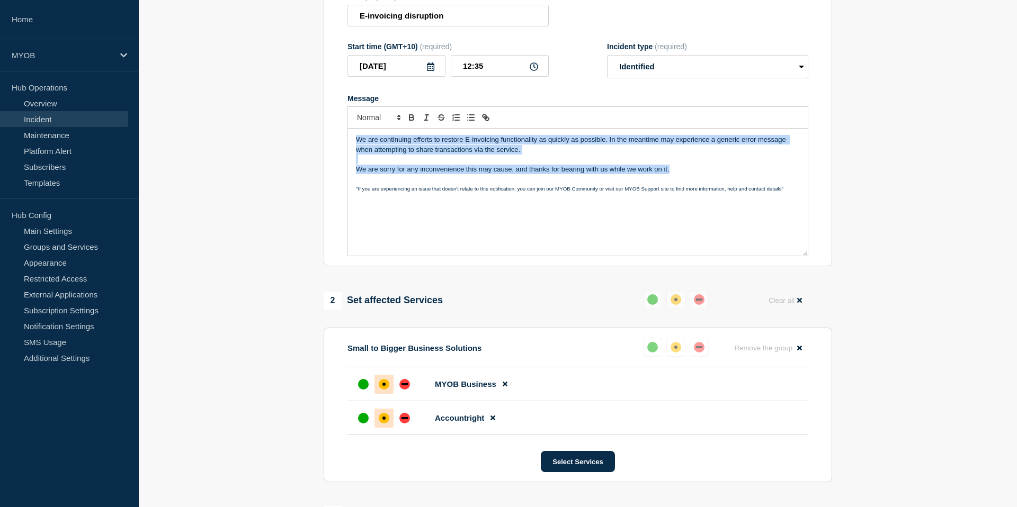
drag, startPoint x: 680, startPoint y: 176, endPoint x: 350, endPoint y: 134, distance: 332.4
click at [350, 134] on div "We are continuing efforts to restore E-invoicing functionality as quickly as po…" at bounding box center [577, 181] width 461 height 150
copy div "We are continuing efforts to restore E-invoicing functionality as quickly as po…"
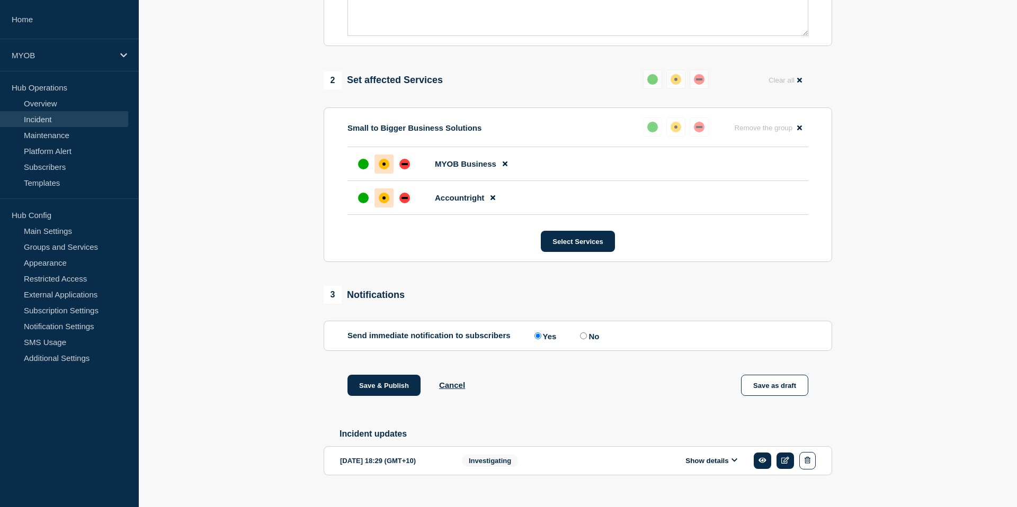
scroll to position [403, 0]
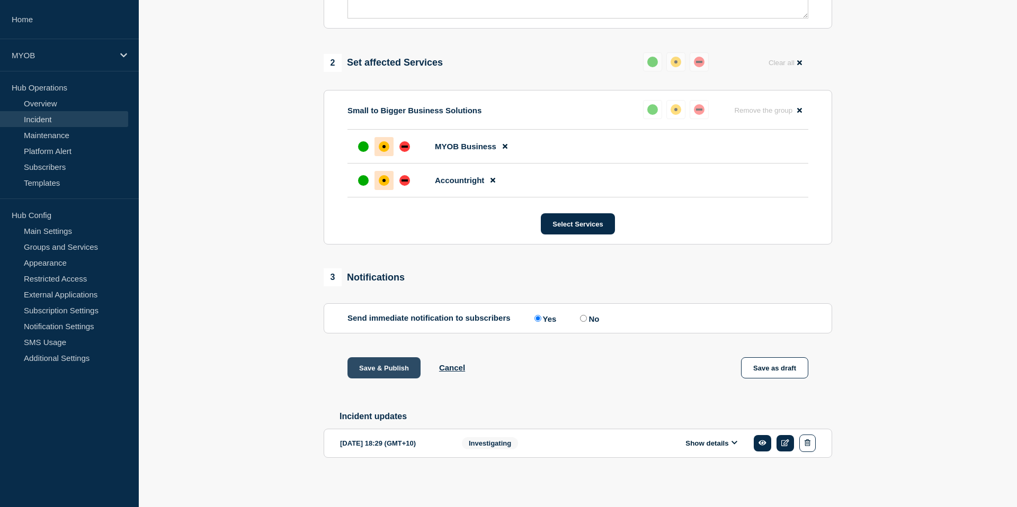
click at [386, 366] on button "Save & Publish" at bounding box center [383, 367] width 73 height 21
